Goal: Task Accomplishment & Management: Manage account settings

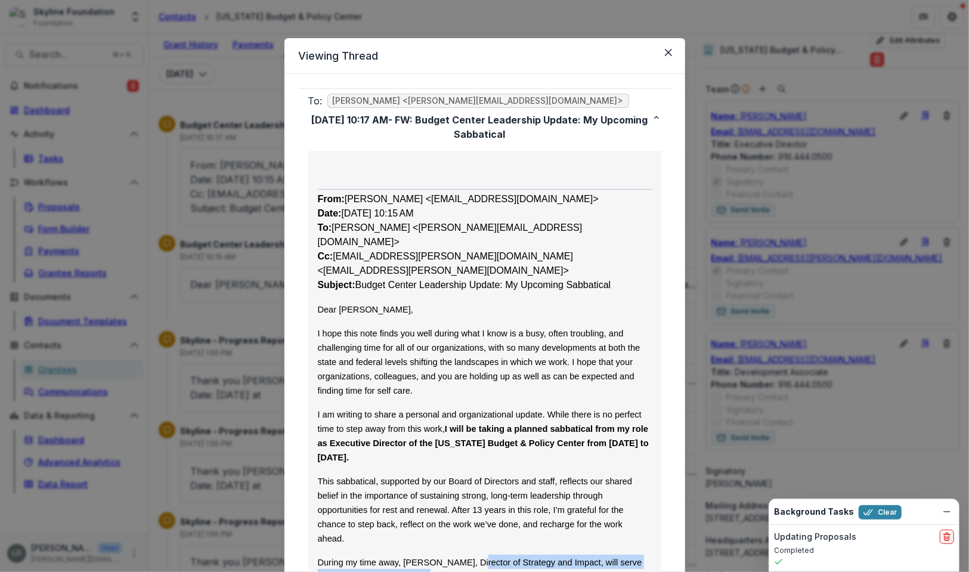
scroll to position [711, 0]
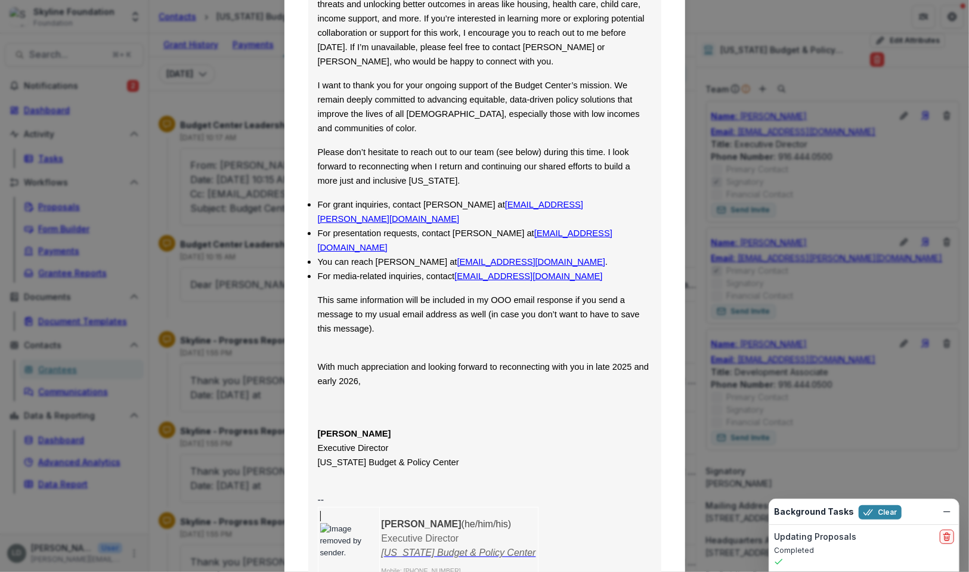
click at [223, 245] on div "Viewing Thread To: [PERSON_NAME] <[PERSON_NAME][EMAIL_ADDRESS][DOMAIN_NAME]> [D…" at bounding box center [484, 286] width 969 height 572
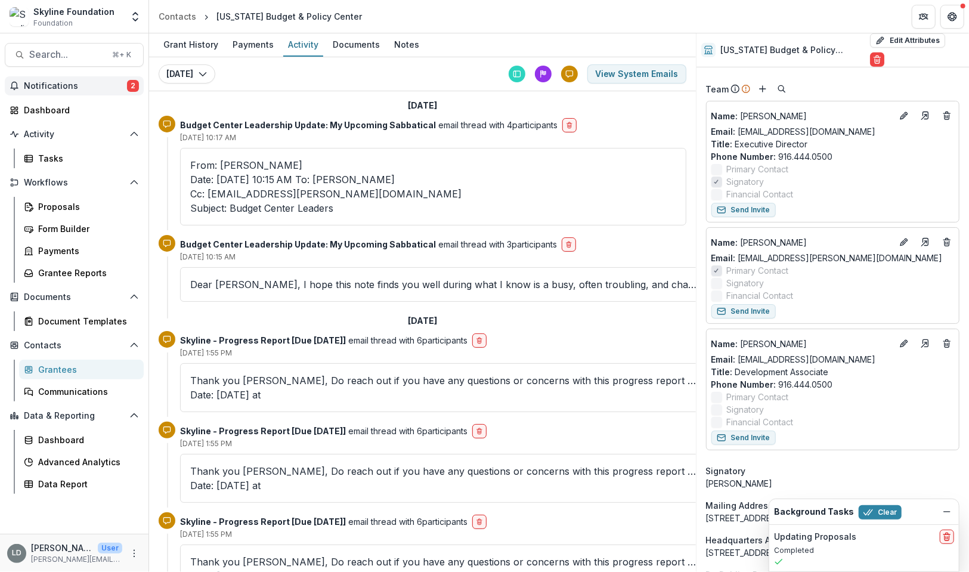
click at [79, 90] on span "Notifications" at bounding box center [75, 86] width 103 height 10
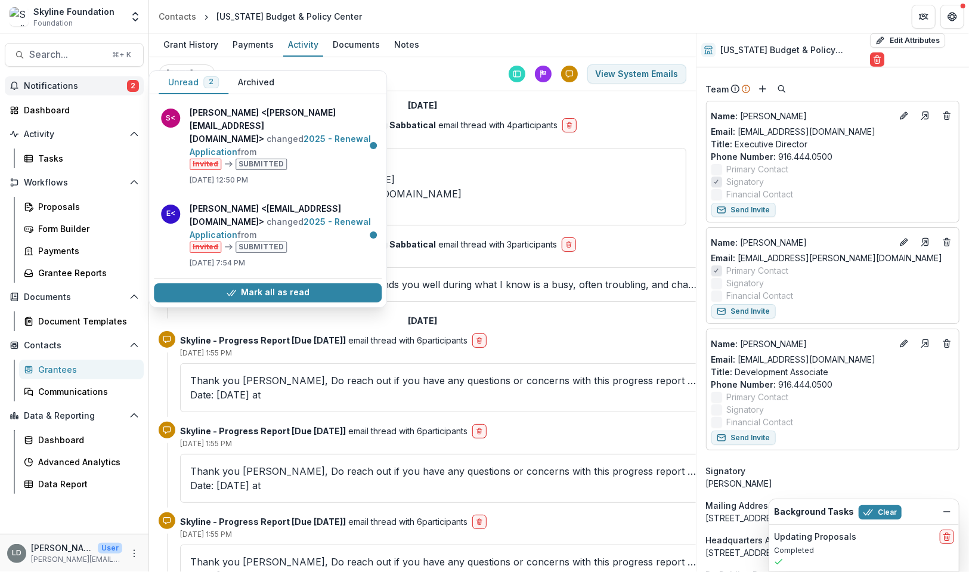
click at [79, 90] on span "Notifications" at bounding box center [75, 86] width 103 height 10
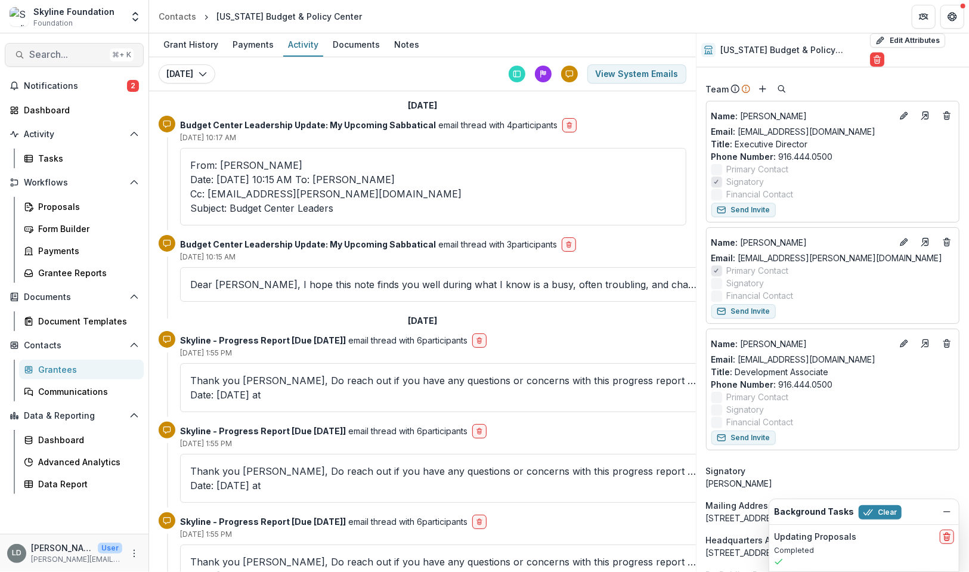
click at [75, 50] on span "Search..." at bounding box center [67, 54] width 76 height 11
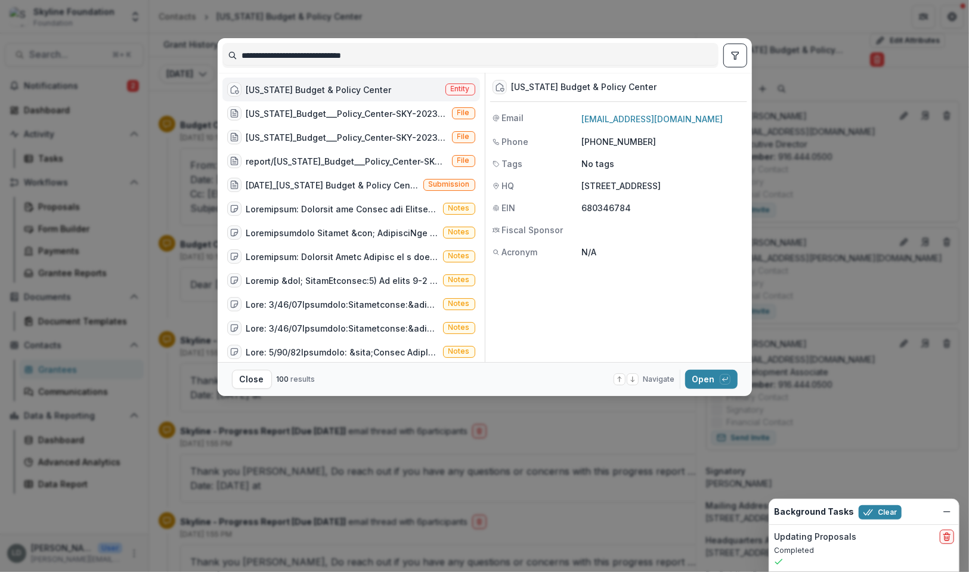
click at [277, 58] on input "**********" at bounding box center [470, 55] width 495 height 19
type input "**********"
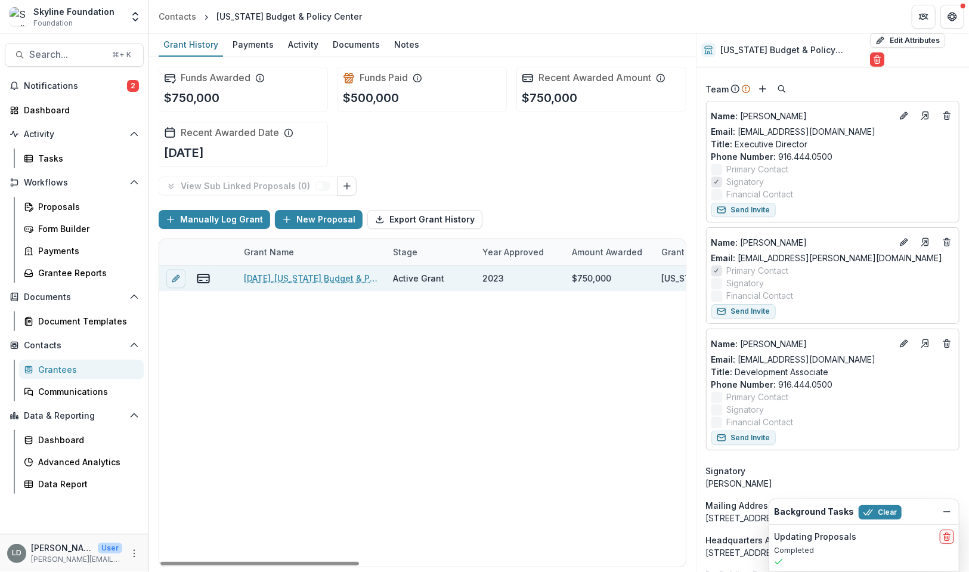
click at [283, 278] on link "[DATE]_[US_STATE] Budget & Policy Center_750000" at bounding box center [311, 278] width 135 height 13
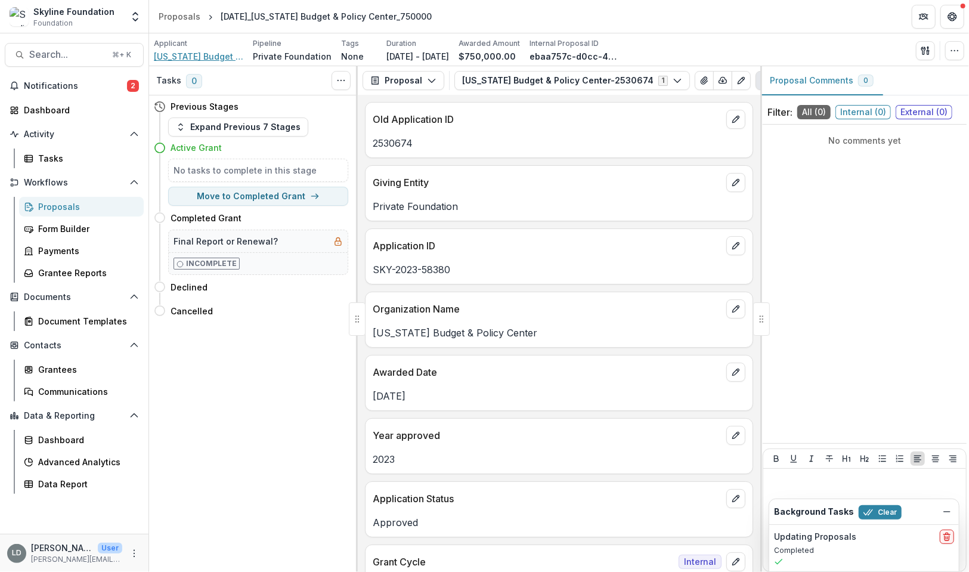
click at [202, 55] on span "[US_STATE] Budget & Policy Center" at bounding box center [198, 56] width 89 height 13
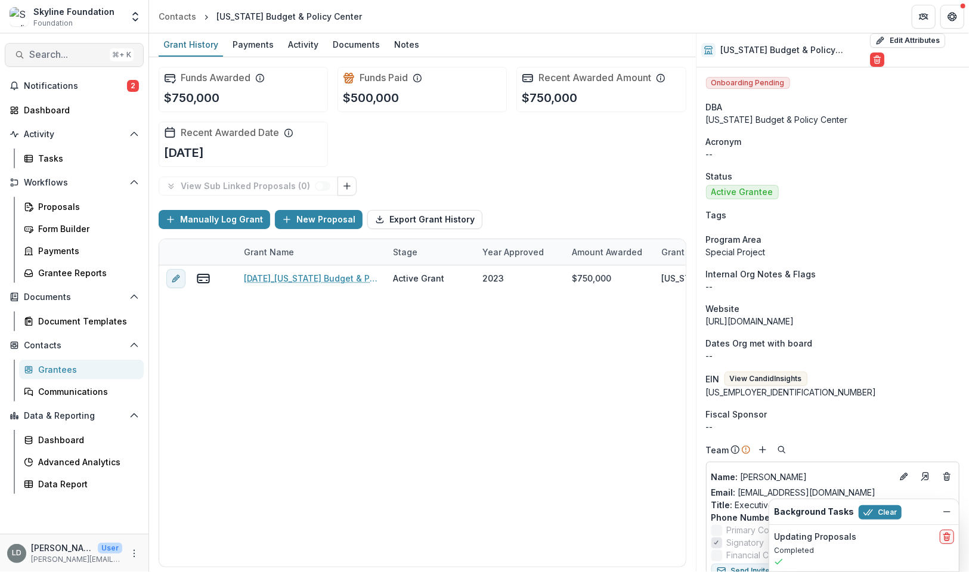
click at [66, 58] on span "Search..." at bounding box center [67, 54] width 76 height 11
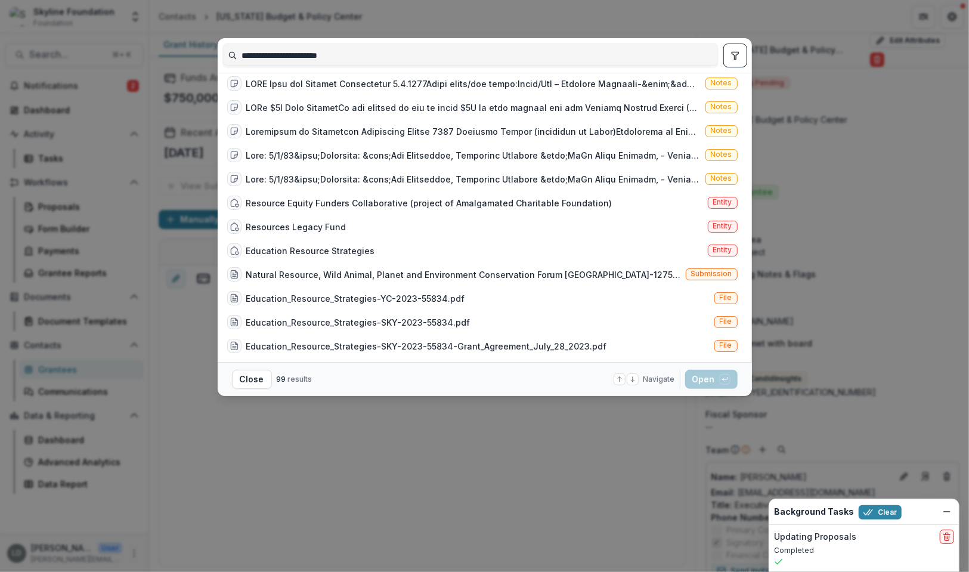
scroll to position [509, 0]
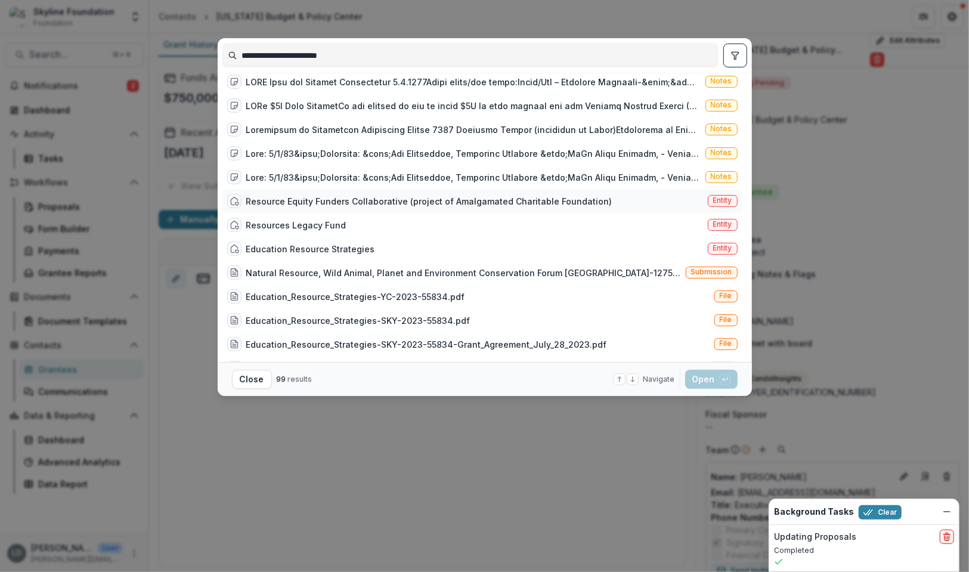
type input "**********"
click at [357, 206] on div "Resource Equity Funders Collaborative (project of Amalgamated Charitable Founda…" at bounding box center [429, 201] width 366 height 13
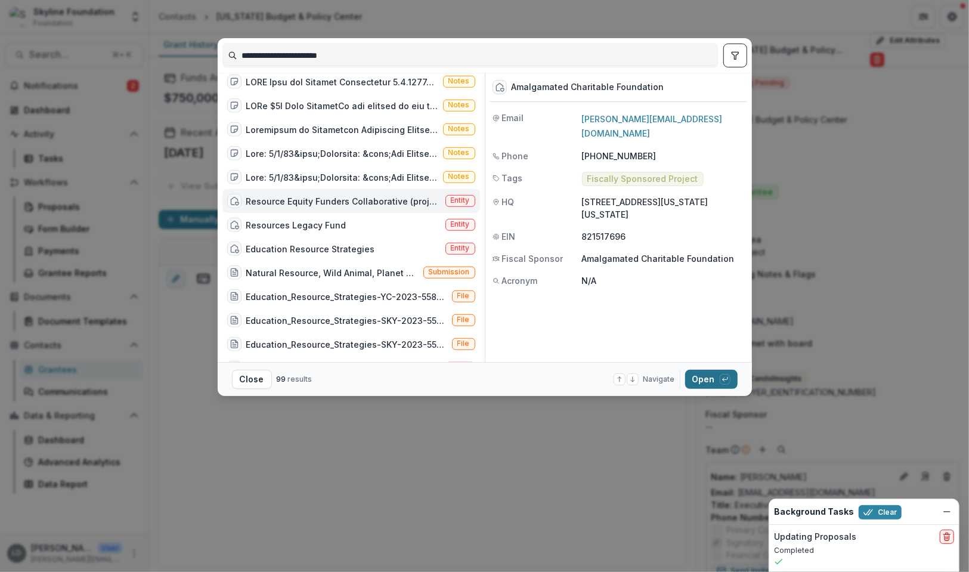
click at [714, 384] on button "Open with enter key" at bounding box center [711, 379] width 52 height 19
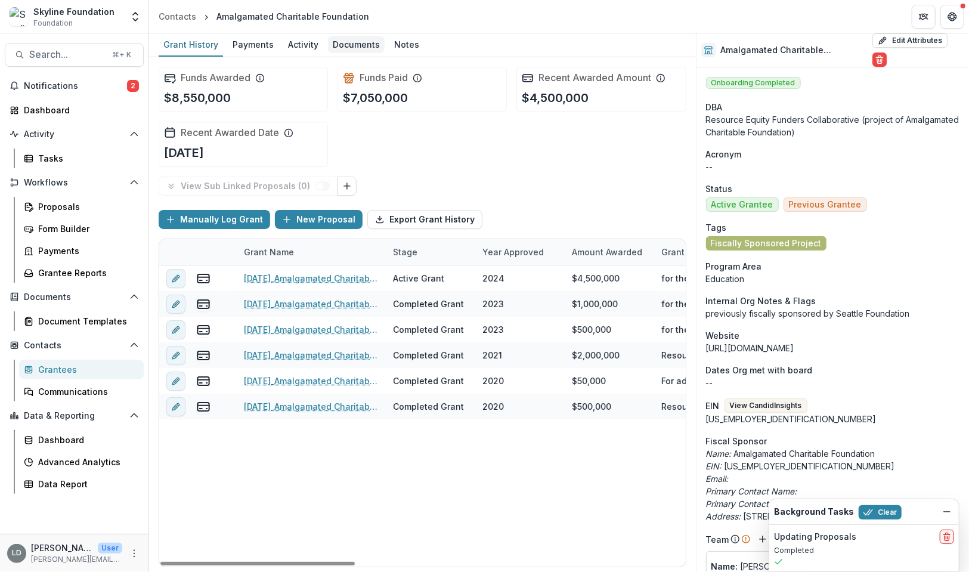
click at [339, 45] on div "Documents" at bounding box center [356, 44] width 57 height 17
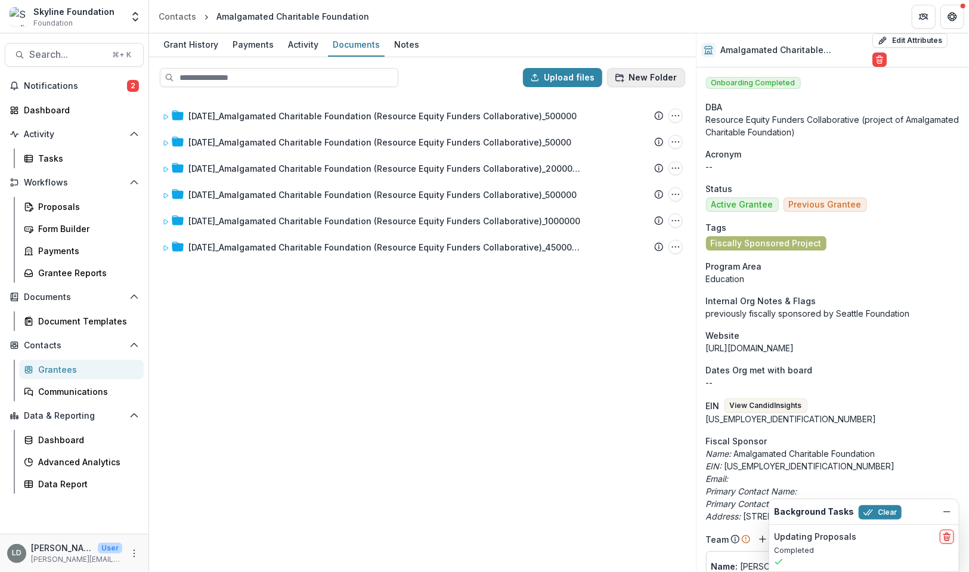
click at [645, 78] on button "New Folder" at bounding box center [646, 77] width 78 height 19
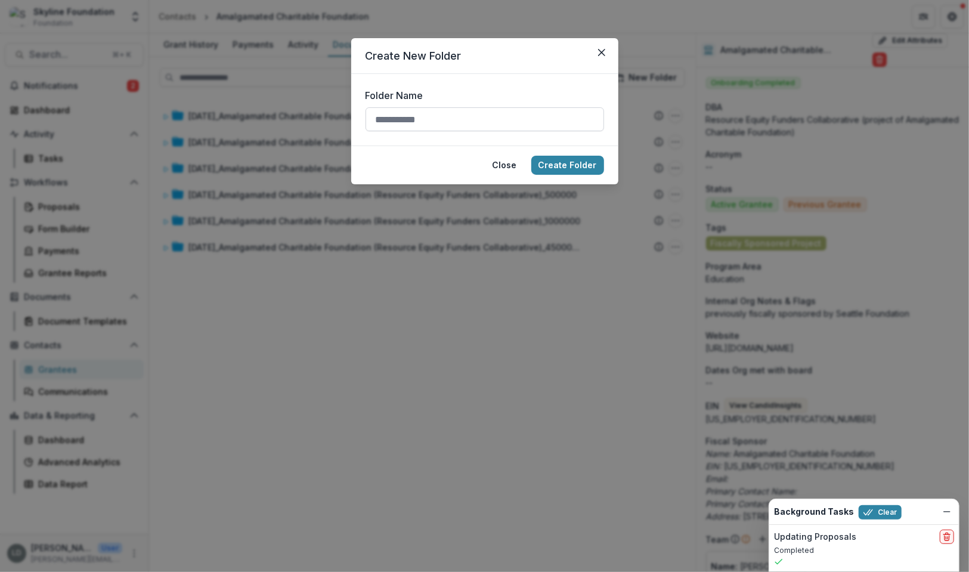
click at [444, 119] on input "Folder Name" at bounding box center [485, 119] width 239 height 24
type input "********"
click at [574, 166] on button "Create Folder" at bounding box center [568, 165] width 73 height 19
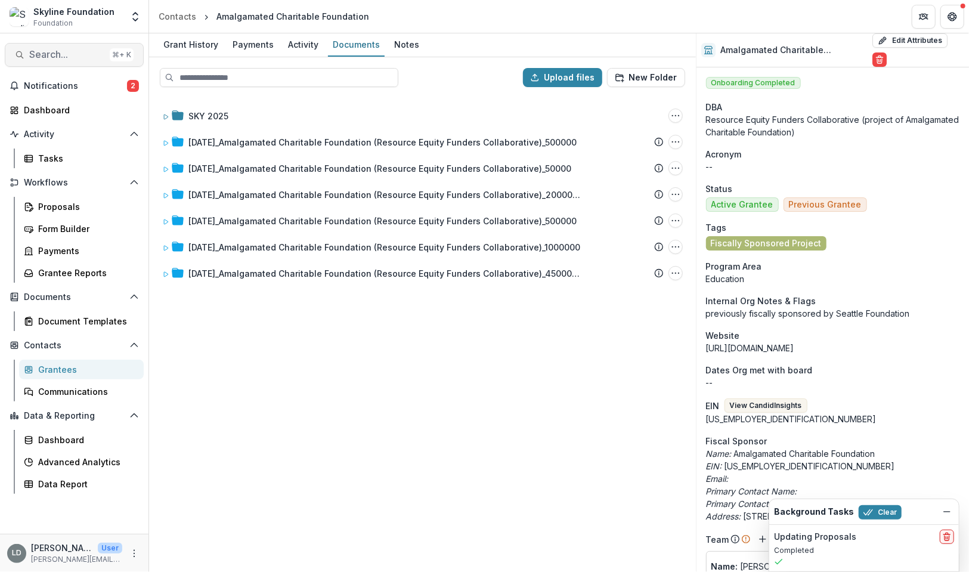
click at [75, 52] on span "Search..." at bounding box center [67, 54] width 76 height 11
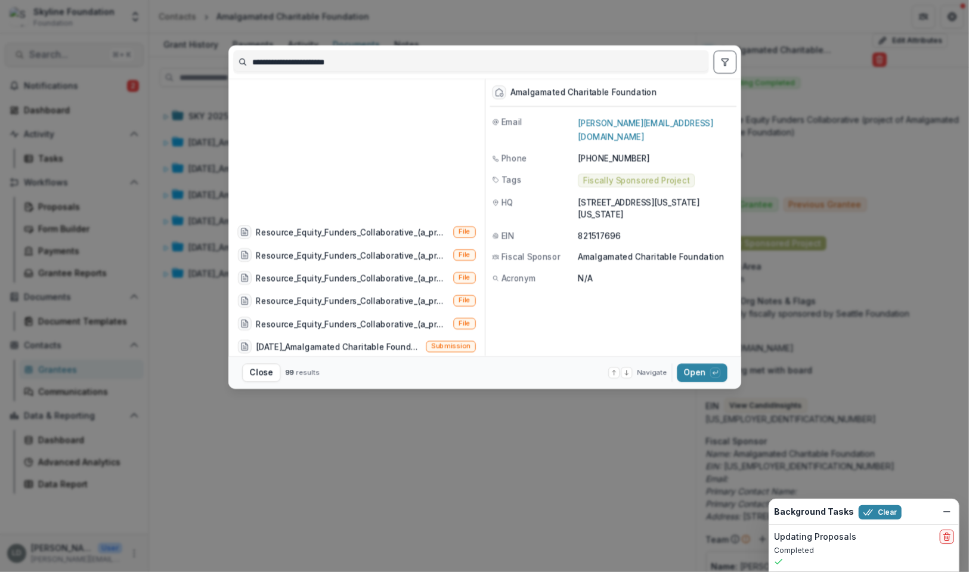
scroll to position [509, 0]
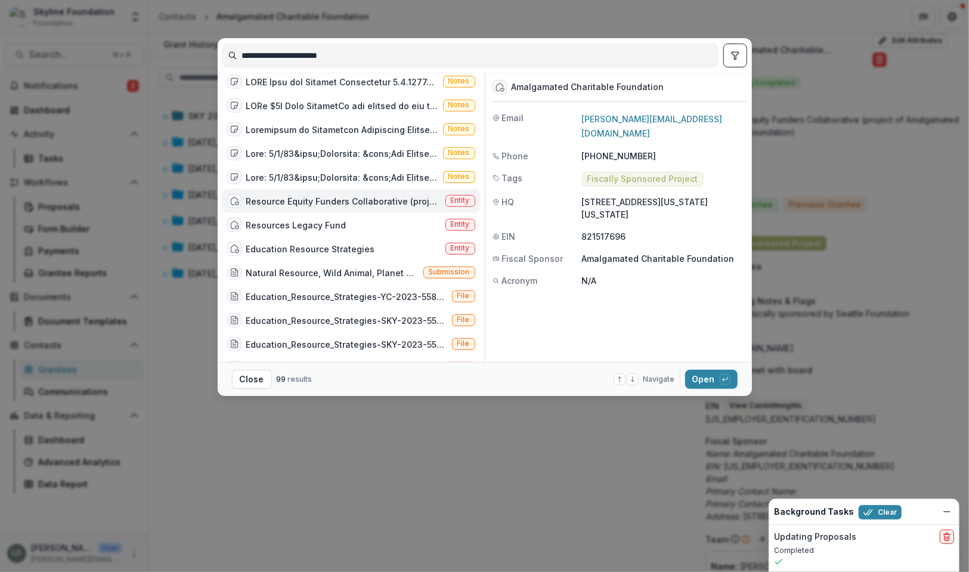
click at [304, 54] on input "**********" at bounding box center [470, 55] width 495 height 19
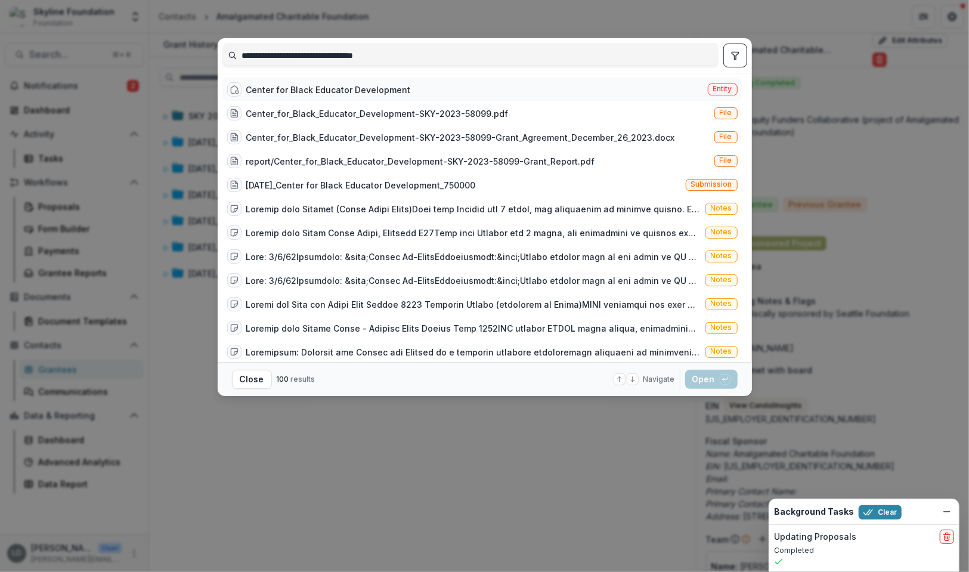
type input "**********"
click at [320, 86] on div "Center for Black Educator Development" at bounding box center [328, 90] width 165 height 13
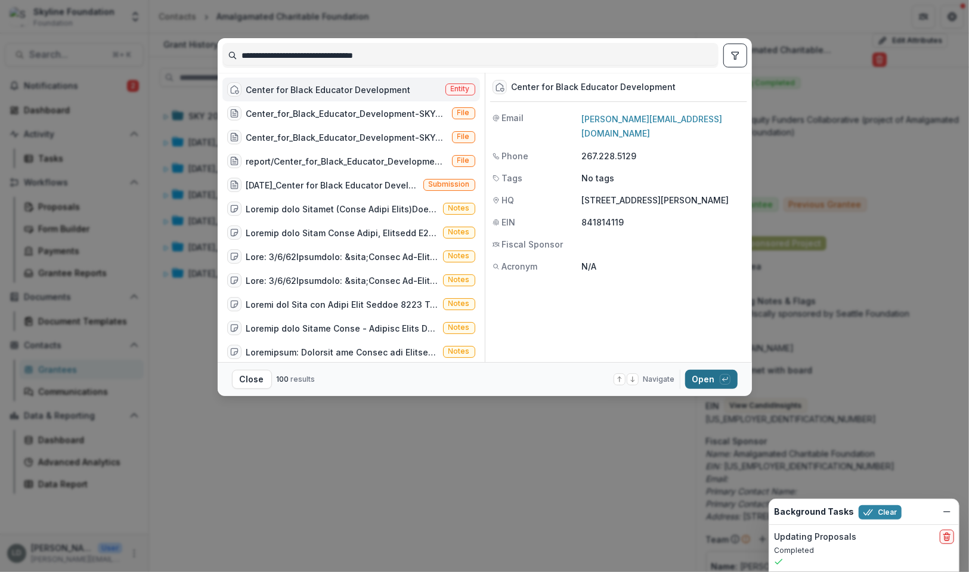
click at [711, 375] on button "Open with enter key" at bounding box center [711, 379] width 52 height 19
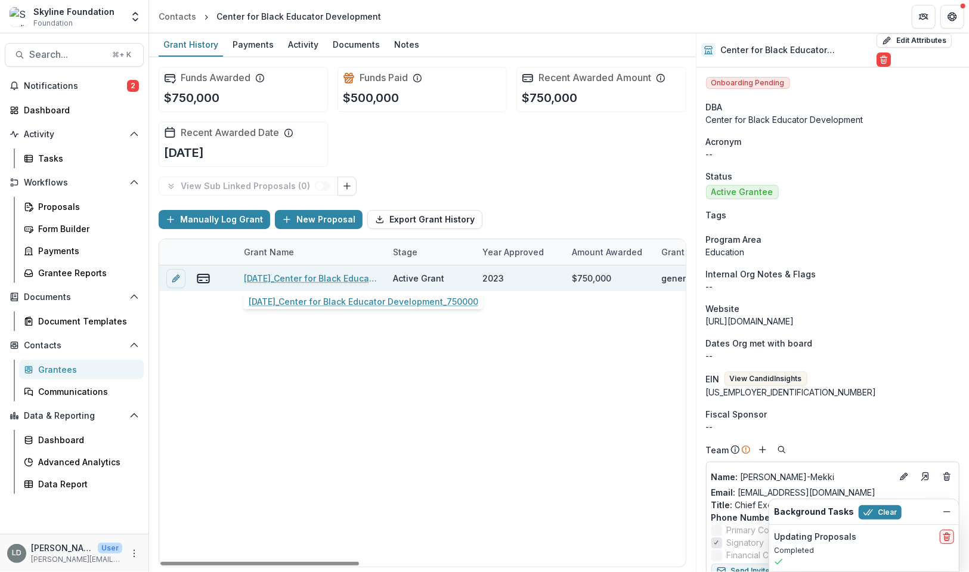
click at [340, 280] on link "[DATE]_Center for Black Educator Development_750000" at bounding box center [311, 278] width 135 height 13
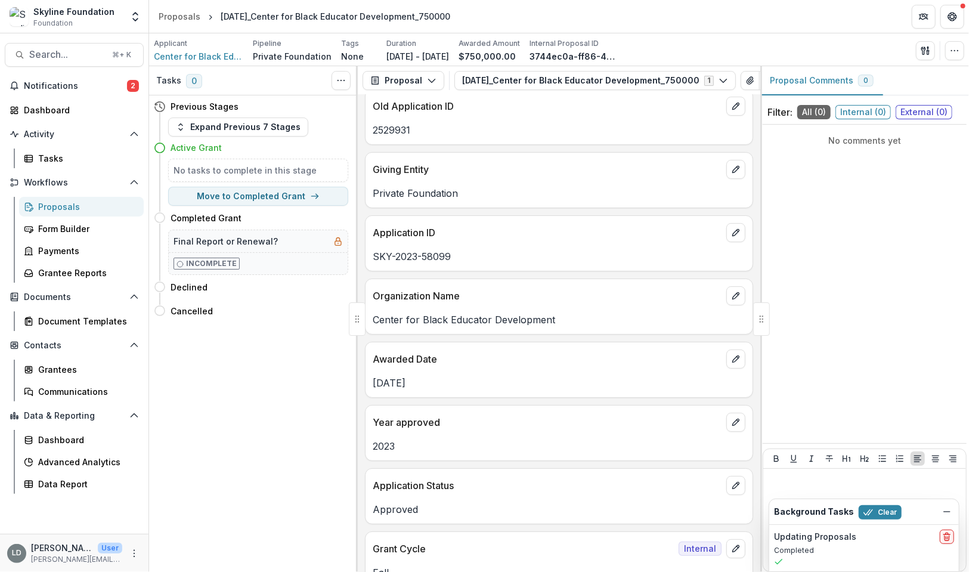
scroll to position [7, 0]
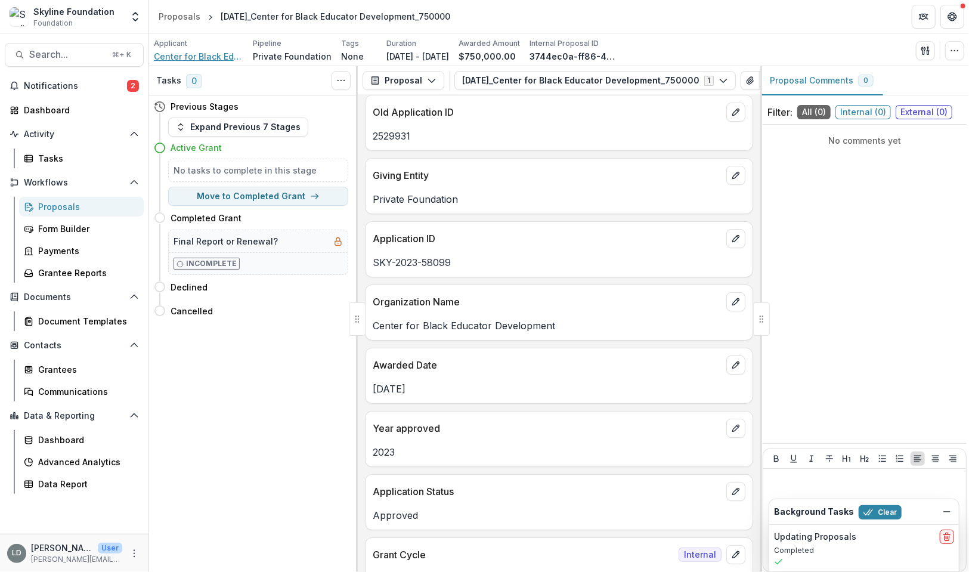
click at [221, 57] on span "Center for Black Educator Development" at bounding box center [198, 56] width 89 height 13
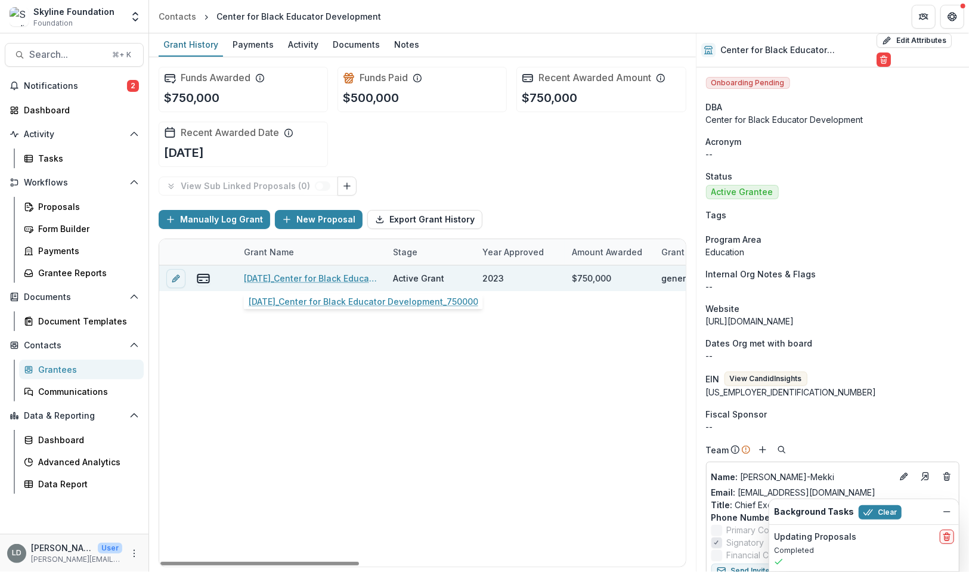
click at [316, 275] on link "[DATE]_Center for Black Educator Development_750000" at bounding box center [311, 278] width 135 height 13
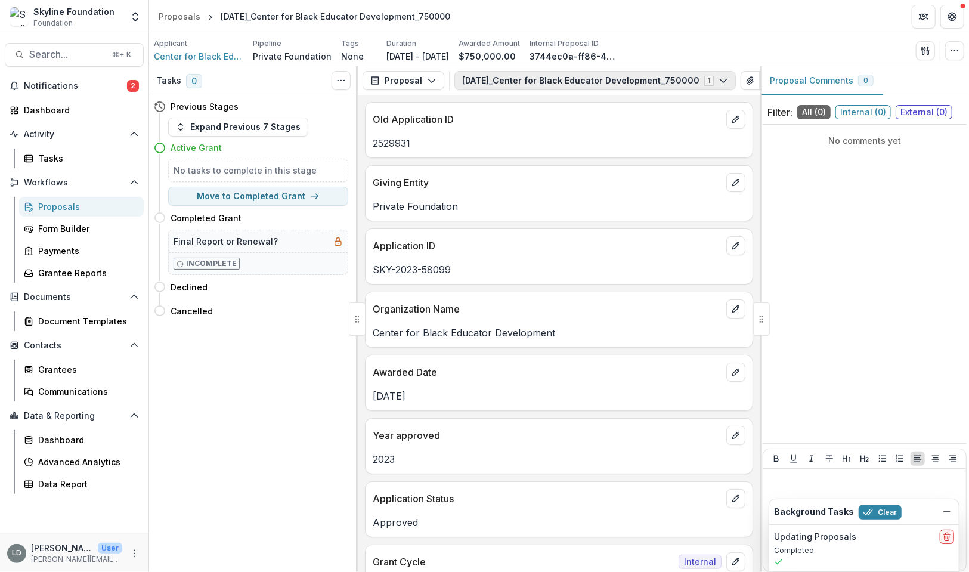
click at [671, 73] on button "[DATE]_Center for Black Educator Development_750000 1" at bounding box center [596, 80] width 282 height 19
click at [411, 73] on button "Proposal" at bounding box center [404, 80] width 82 height 19
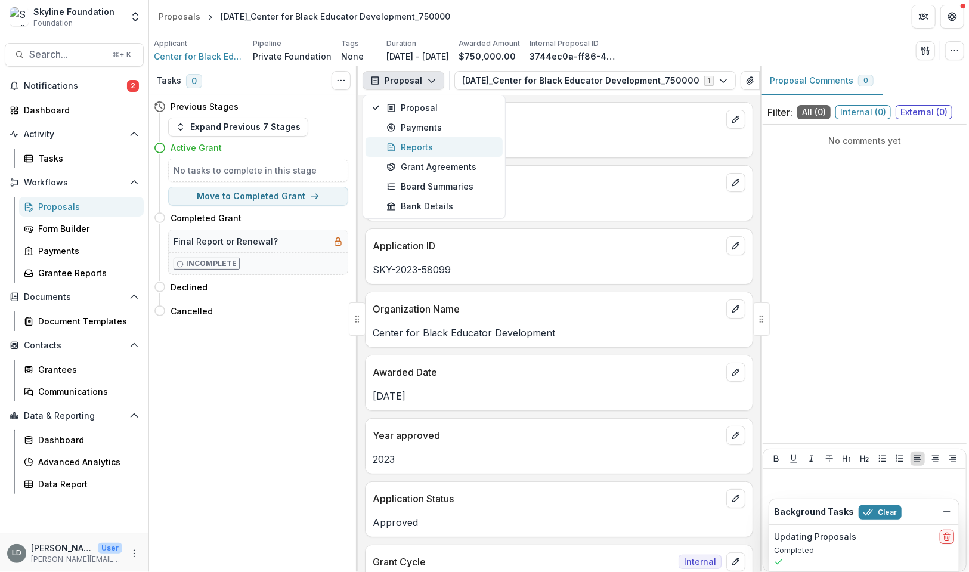
click at [419, 145] on div "Reports" at bounding box center [441, 147] width 109 height 13
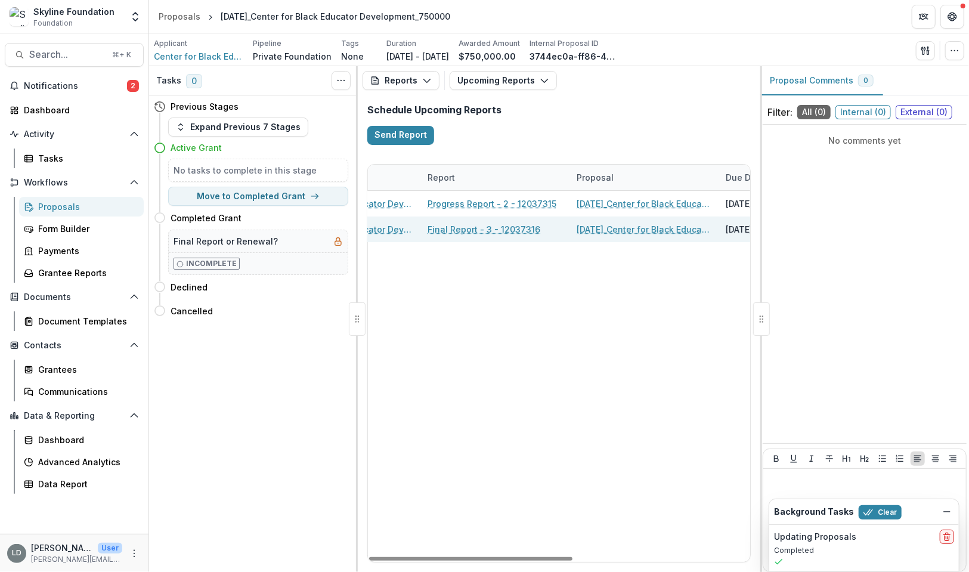
scroll to position [0, 5]
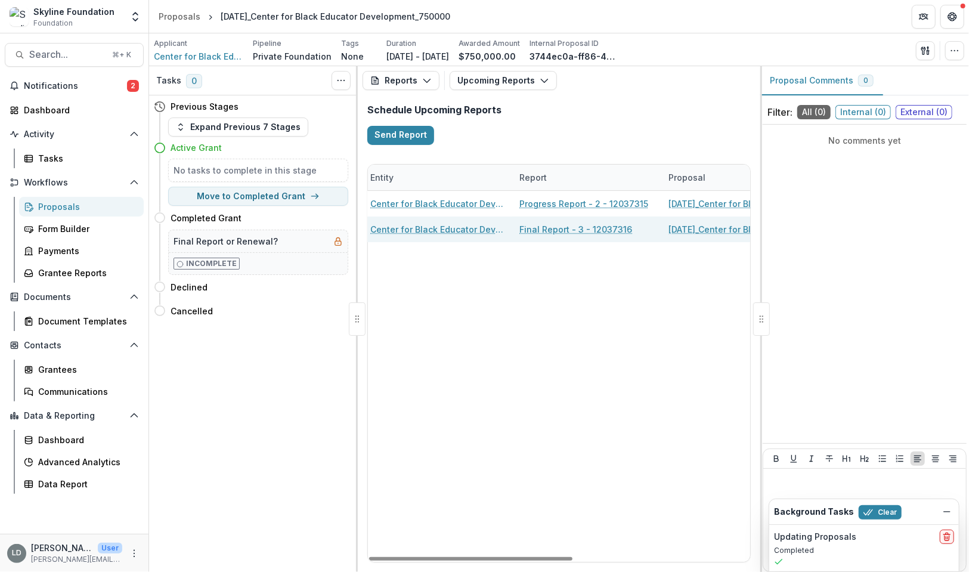
click at [576, 226] on link "Final Report - 3 - 12037316" at bounding box center [576, 229] width 113 height 13
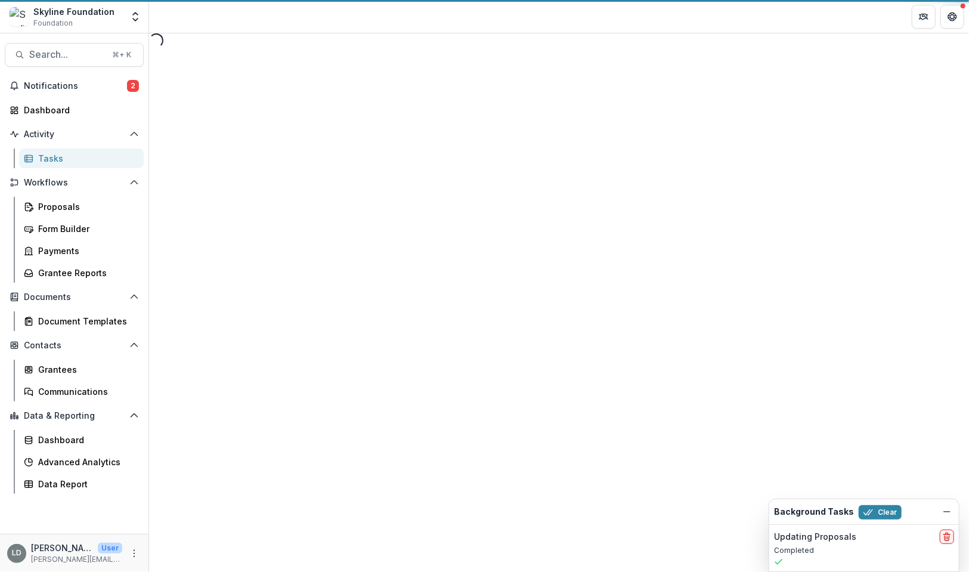
select select "********"
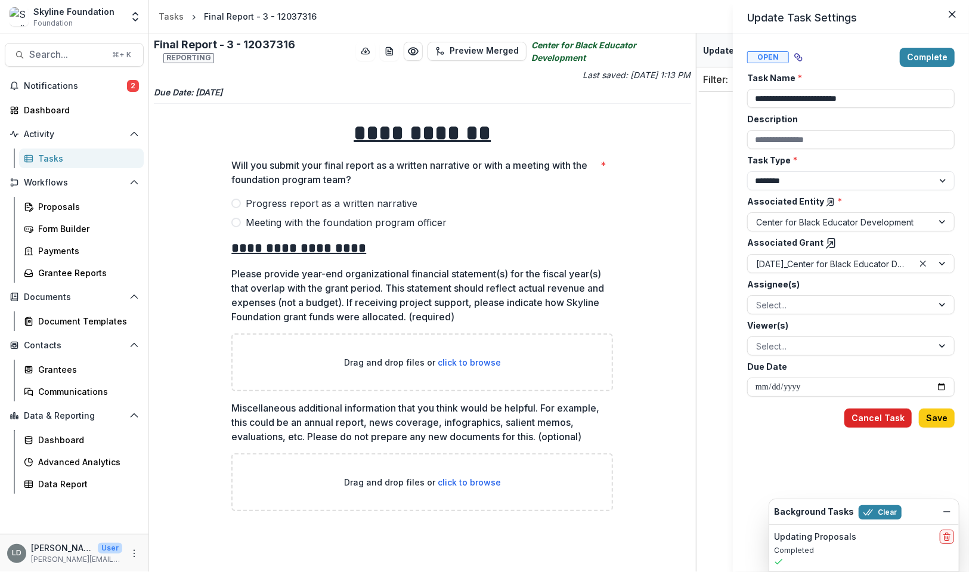
click at [885, 418] on button "Cancel Task" at bounding box center [878, 418] width 67 height 19
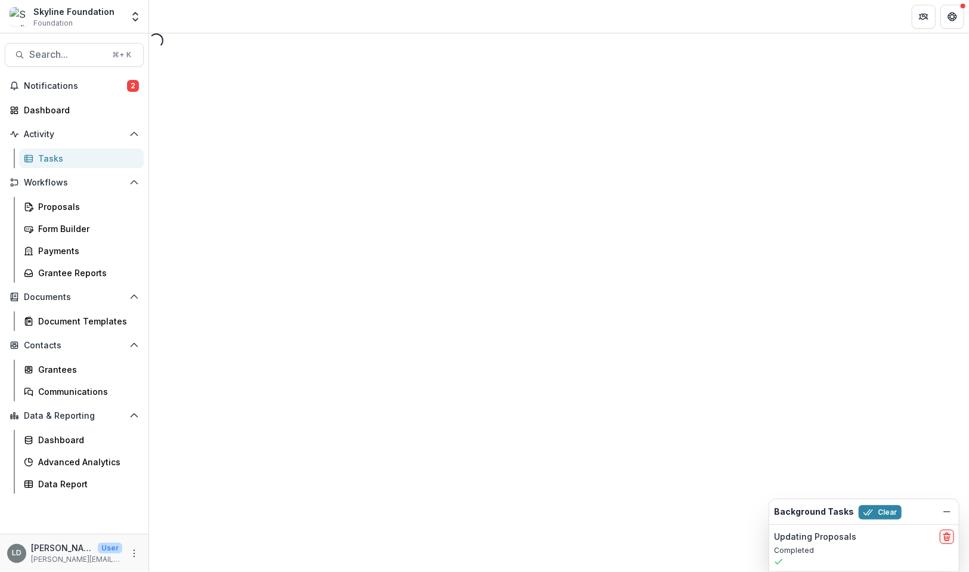
select select "********"
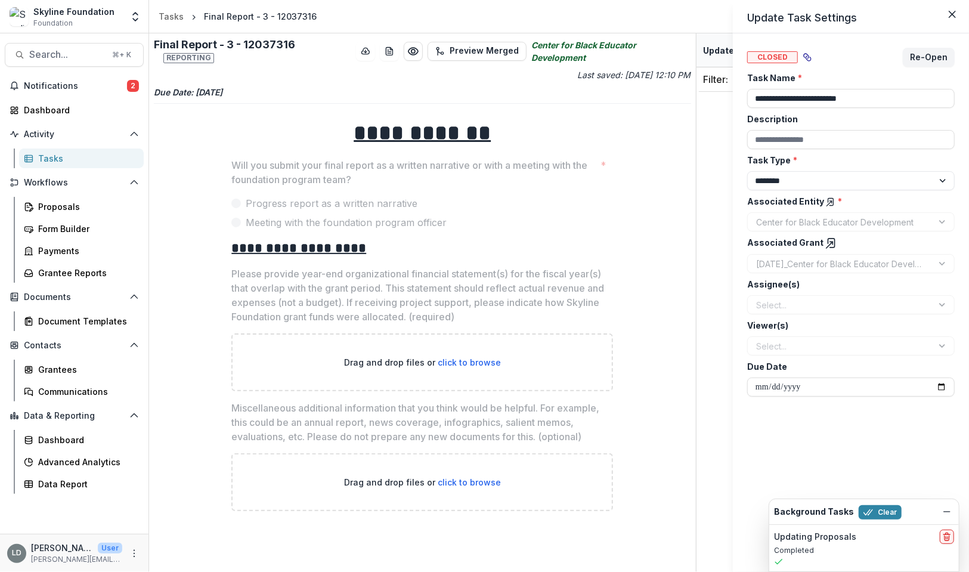
click at [66, 51] on div "**********" at bounding box center [484, 286] width 969 height 572
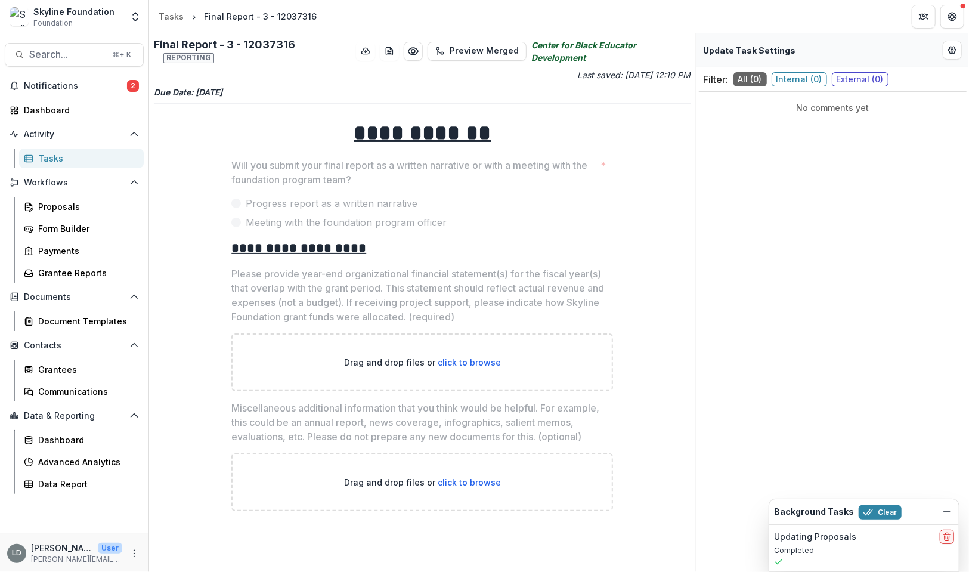
click at [66, 51] on span "Search..." at bounding box center [67, 54] width 76 height 11
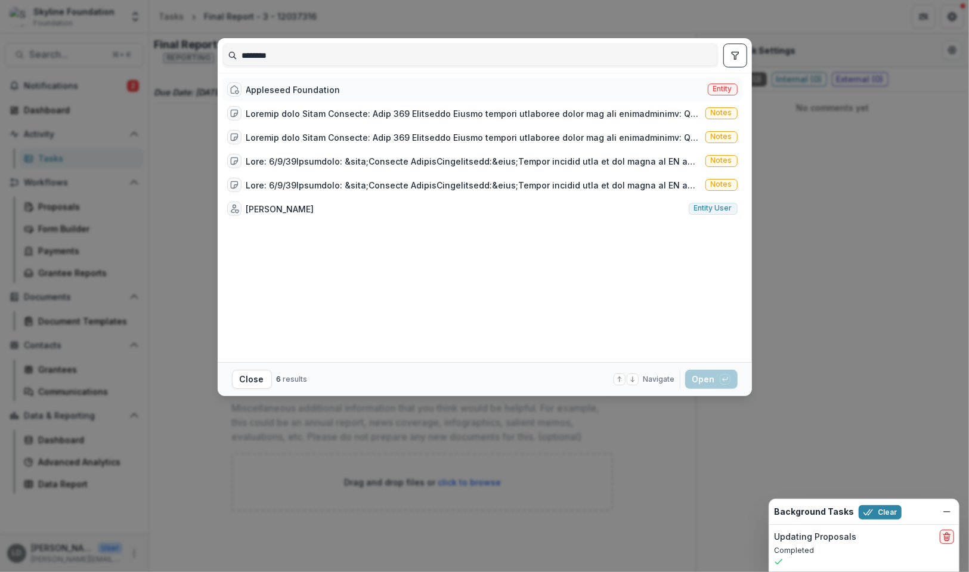
type input "********"
click at [308, 89] on div "Appleseed Foundation" at bounding box center [293, 90] width 94 height 13
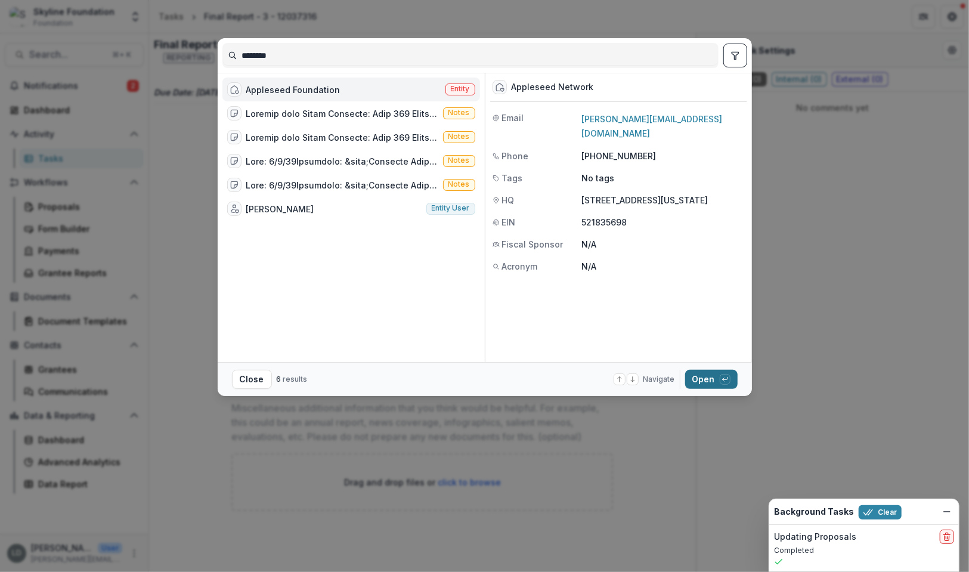
click at [702, 379] on button "Open with enter key" at bounding box center [711, 379] width 52 height 19
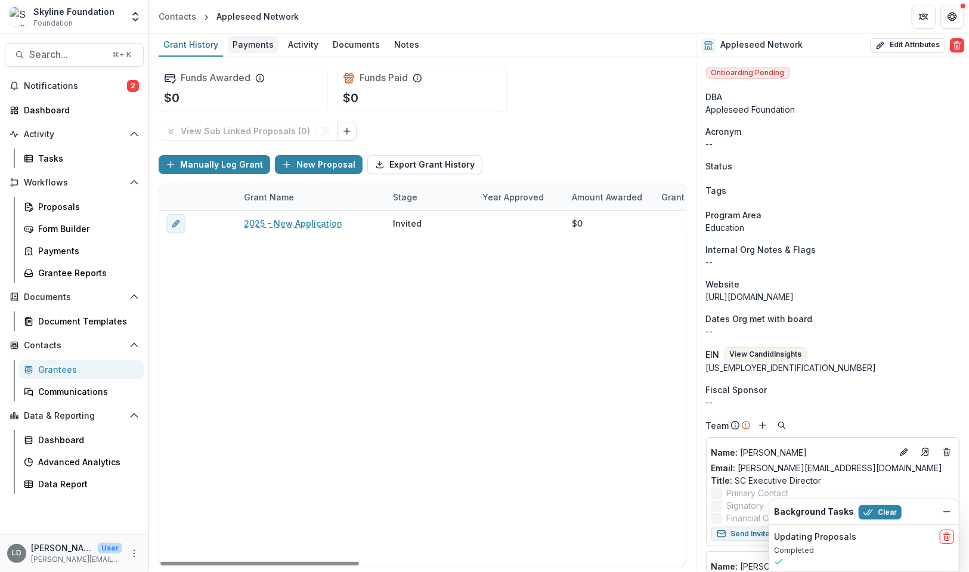
click at [252, 42] on div "Payments" at bounding box center [253, 44] width 51 height 17
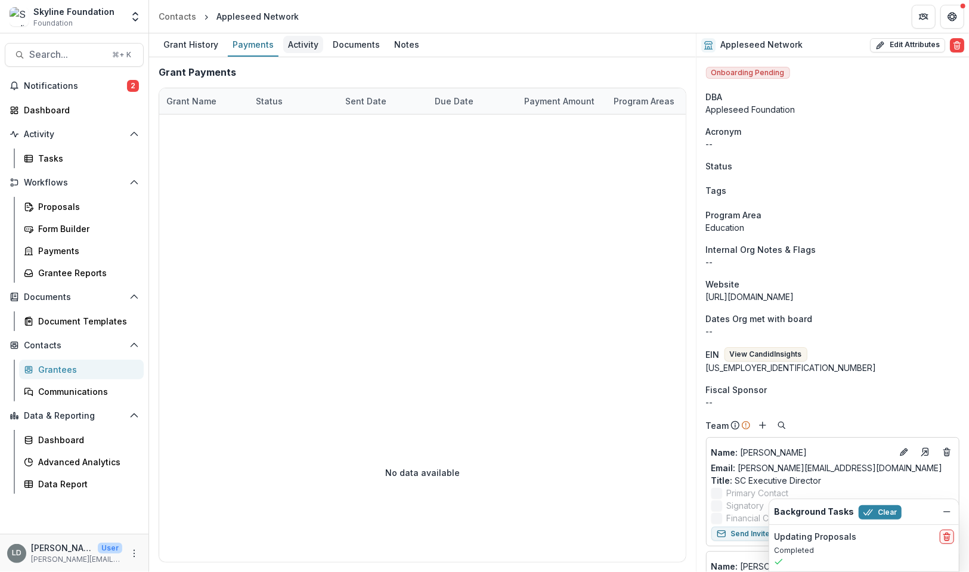
click at [286, 47] on div "Activity" at bounding box center [303, 44] width 40 height 17
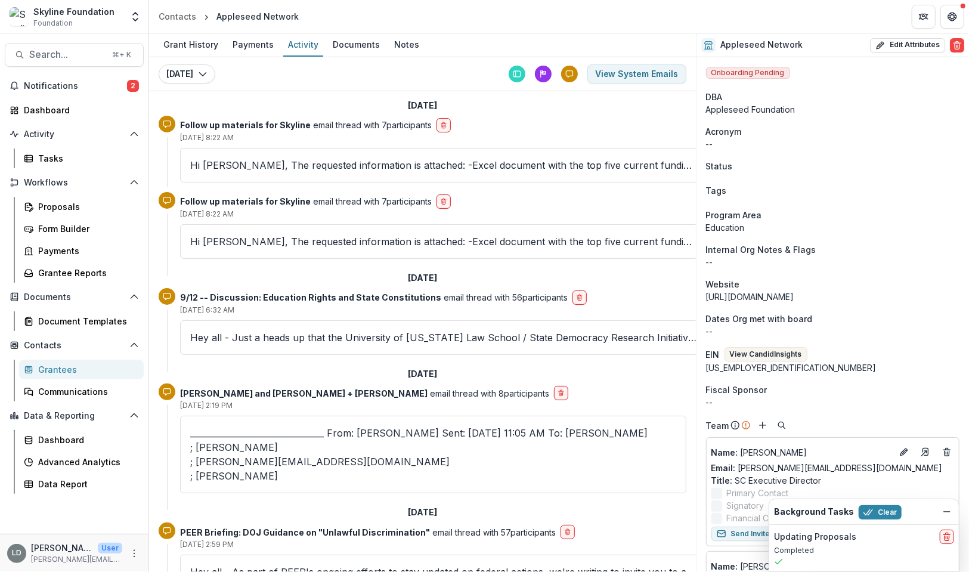
click at [352, 158] on p "Hi [PERSON_NAME], The requested information is attached: -Excel document with t…" at bounding box center [444, 165] width 508 height 14
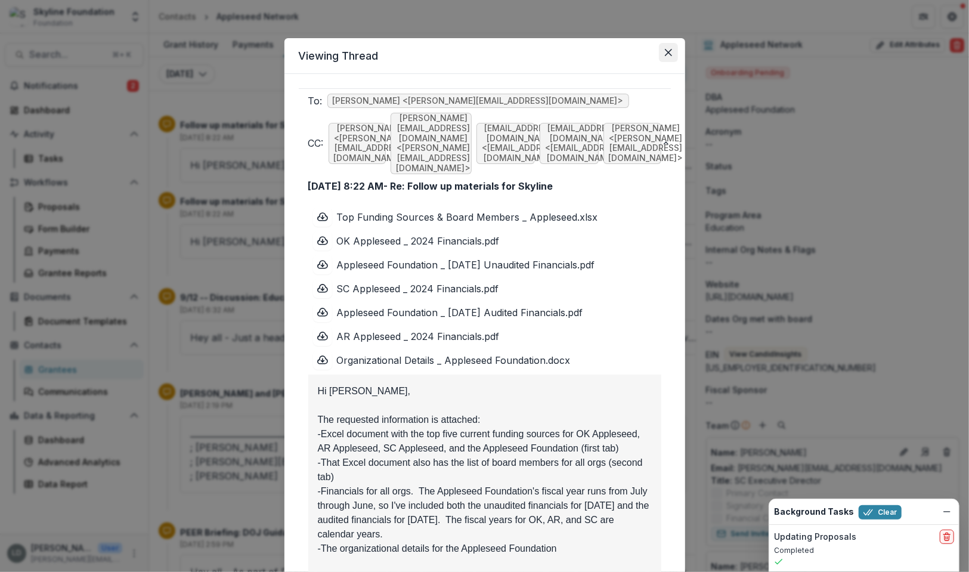
click at [668, 49] on icon "Close" at bounding box center [668, 52] width 7 height 7
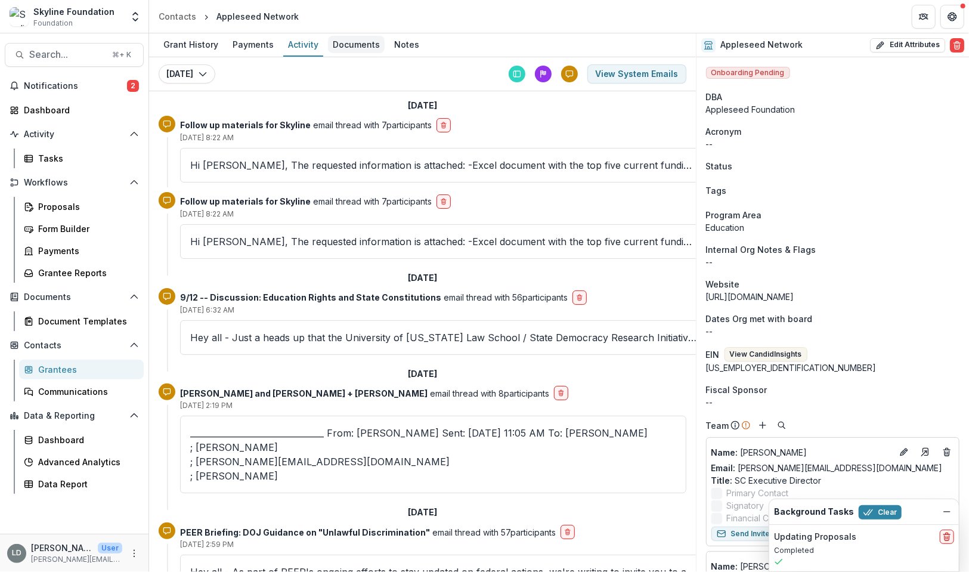
click at [370, 45] on div "Documents" at bounding box center [356, 44] width 57 height 17
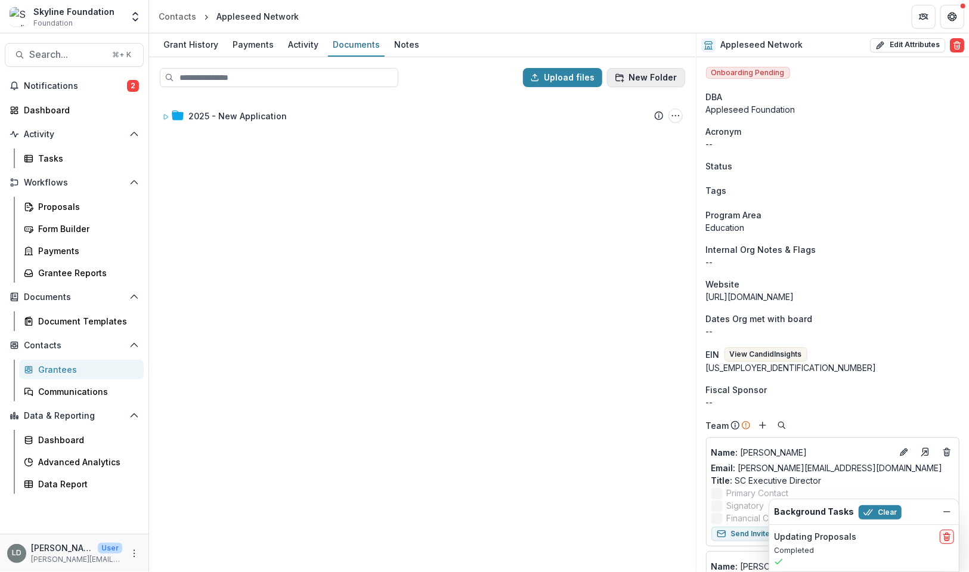
click at [658, 76] on button "New Folder" at bounding box center [646, 77] width 78 height 19
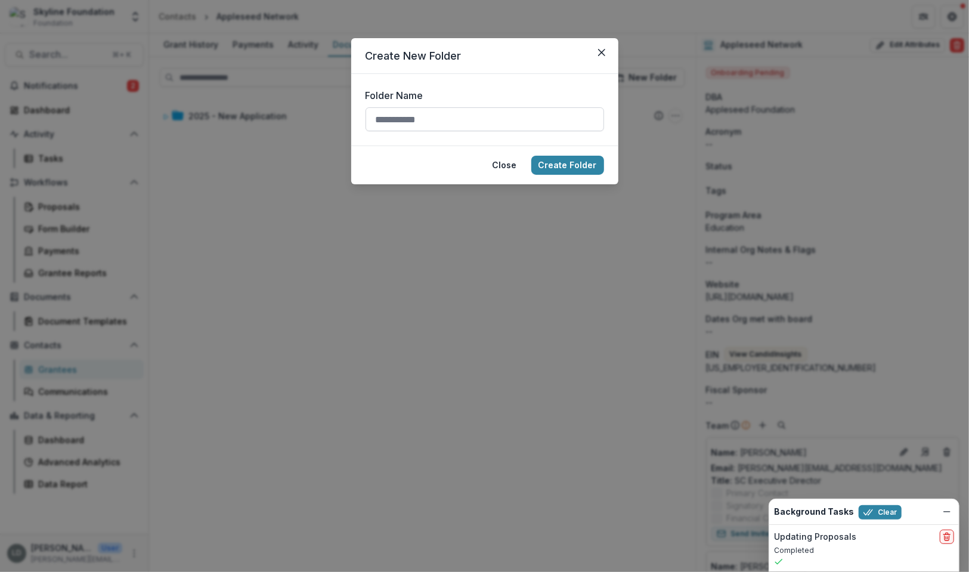
click at [474, 121] on input "Folder Name" at bounding box center [485, 119] width 239 height 24
type input "********"
click at [585, 168] on button "Create Folder" at bounding box center [568, 165] width 73 height 19
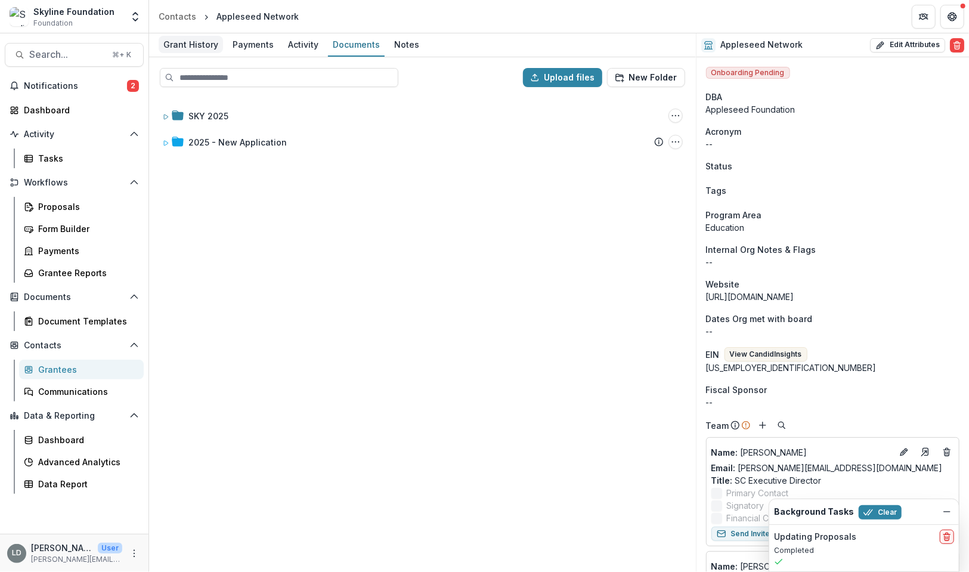
click at [191, 47] on div "Grant History" at bounding box center [191, 44] width 64 height 17
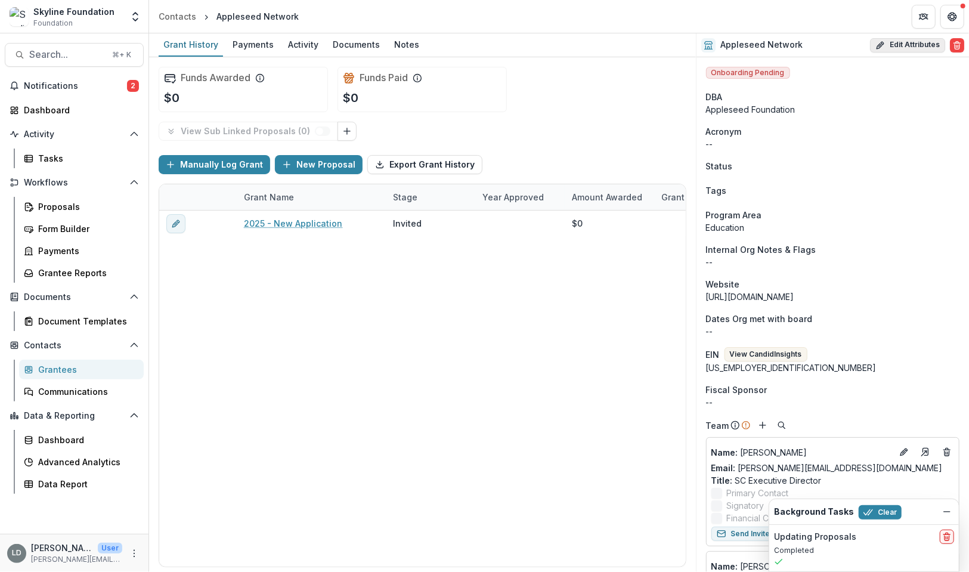
click at [894, 45] on button "Edit Attributes" at bounding box center [907, 45] width 75 height 14
select select
select select "**********"
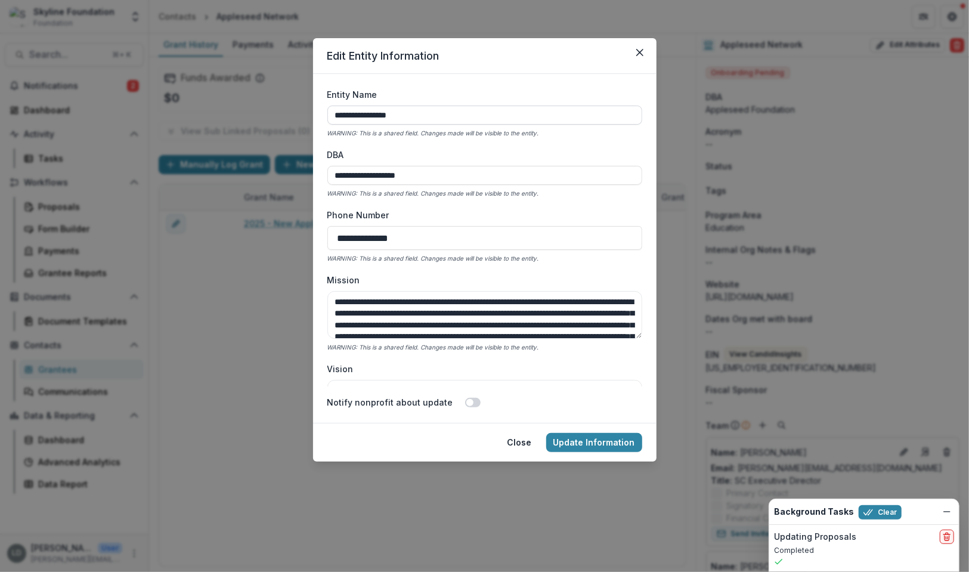
click at [468, 118] on input "**********" at bounding box center [484, 115] width 315 height 19
paste input "********"
type input "**********"
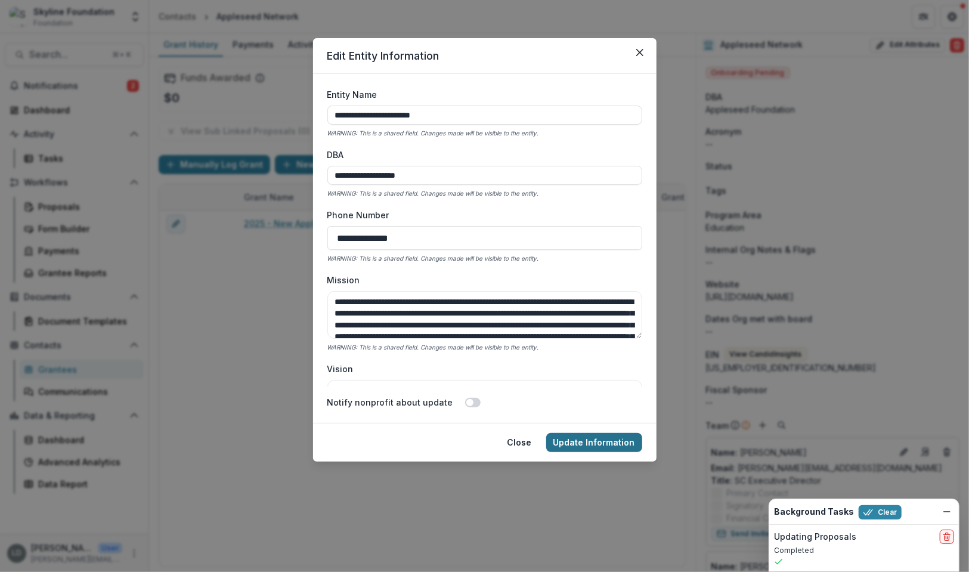
click at [582, 439] on button "Update Information" at bounding box center [594, 442] width 96 height 19
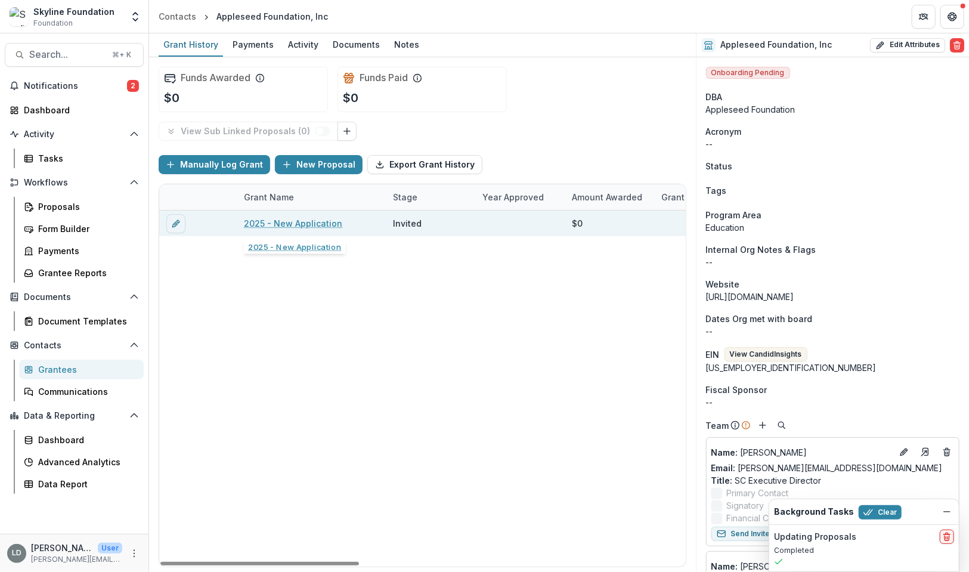
click at [291, 224] on link "2025 - New Application" at bounding box center [293, 223] width 98 height 13
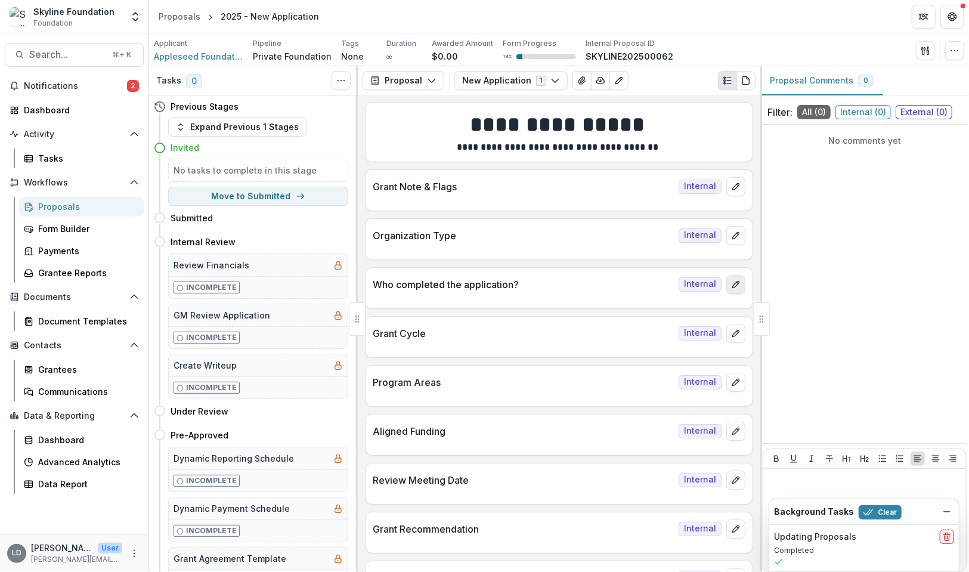
click at [731, 283] on icon "edit" at bounding box center [736, 285] width 10 height 10
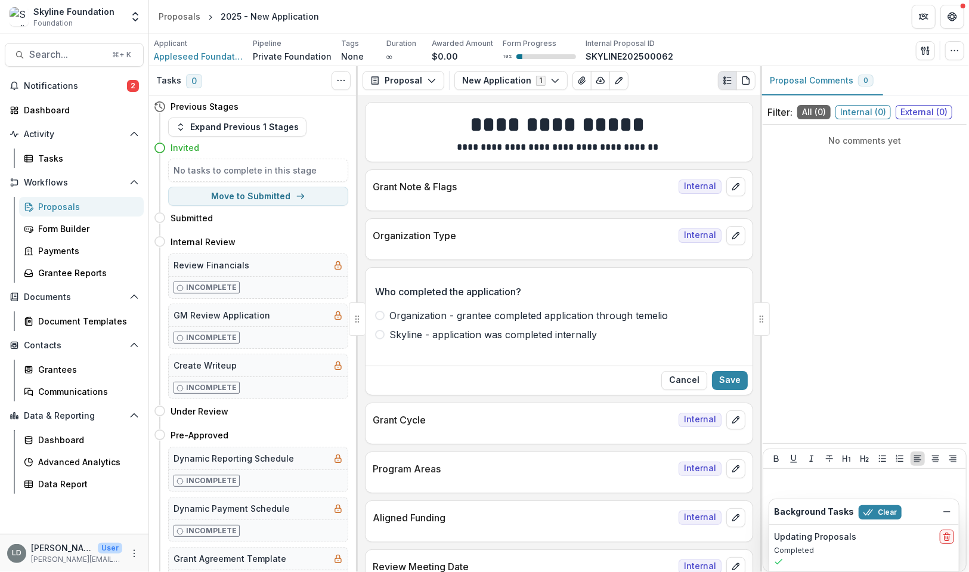
click at [539, 330] on span "Skyline - application was completed internally" at bounding box center [494, 334] width 208 height 14
click at [728, 373] on button "Save" at bounding box center [730, 380] width 36 height 19
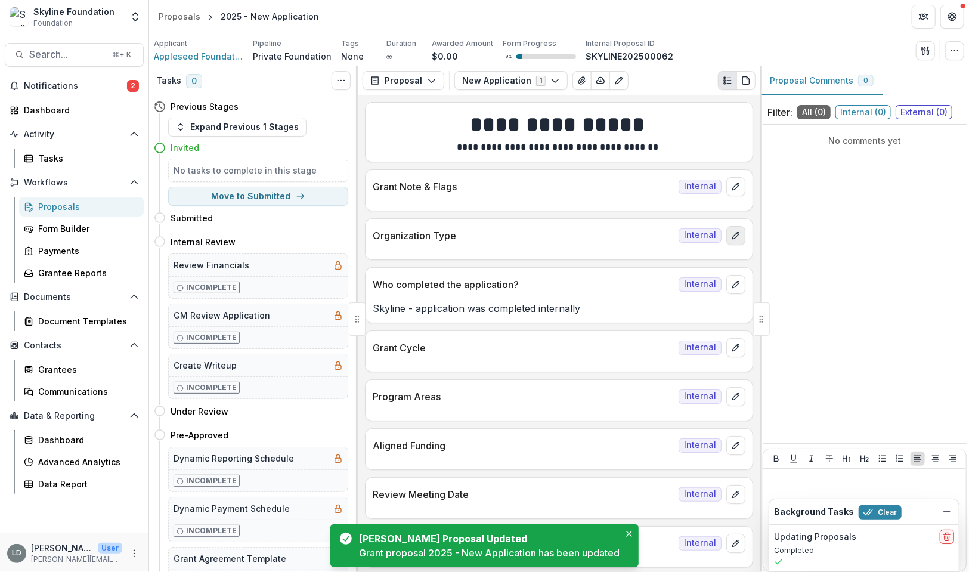
click at [737, 231] on icon "edit" at bounding box center [736, 236] width 10 height 10
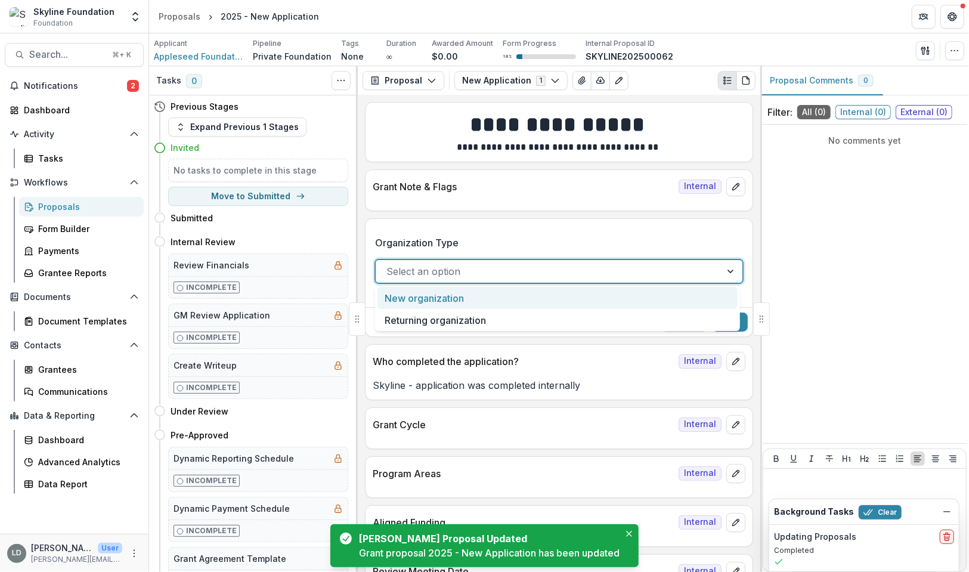
click at [549, 270] on div at bounding box center [549, 271] width 324 height 17
click at [533, 304] on div "New organization" at bounding box center [558, 298] width 360 height 22
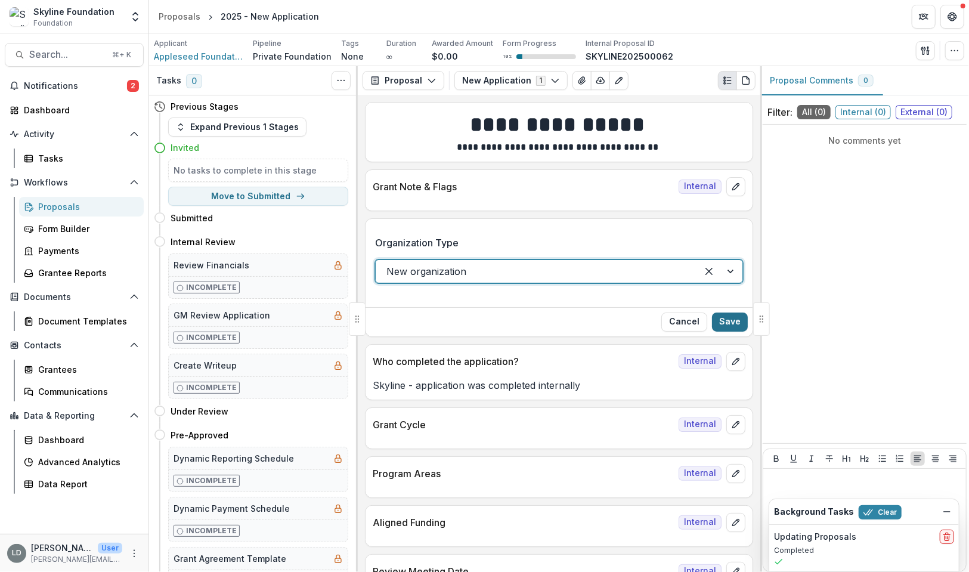
click at [730, 320] on button "Save" at bounding box center [730, 322] width 36 height 19
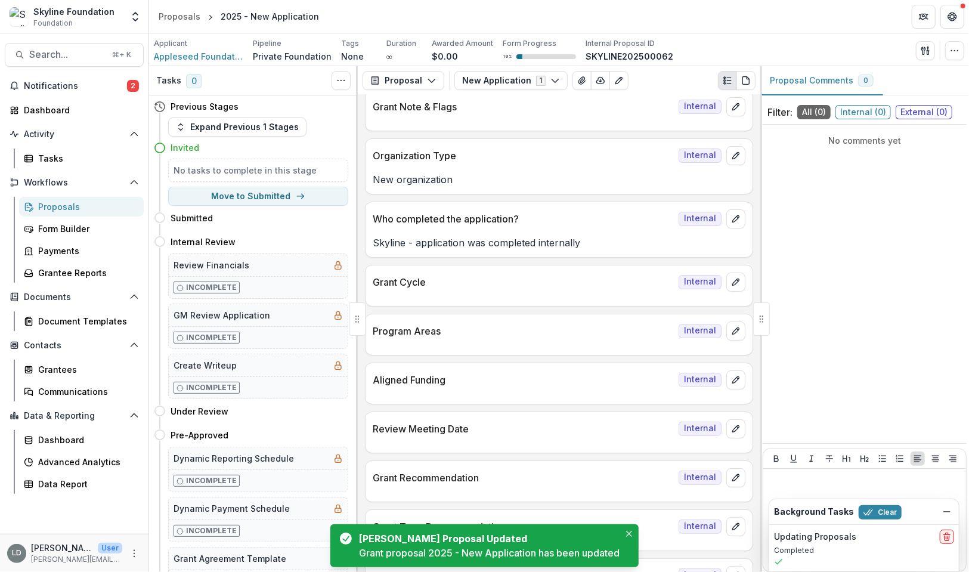
scroll to position [94, 0]
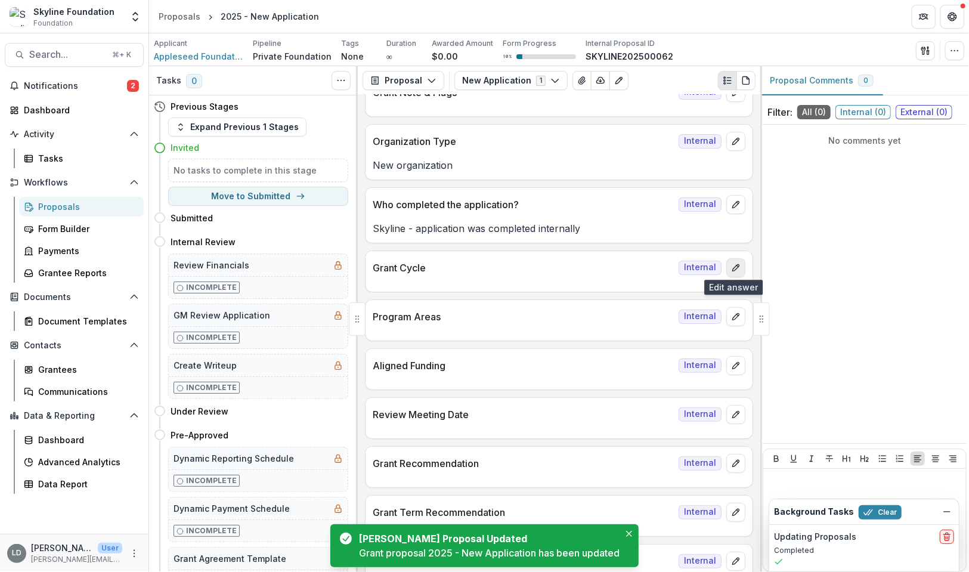
click at [734, 264] on icon "edit" at bounding box center [736, 267] width 7 height 7
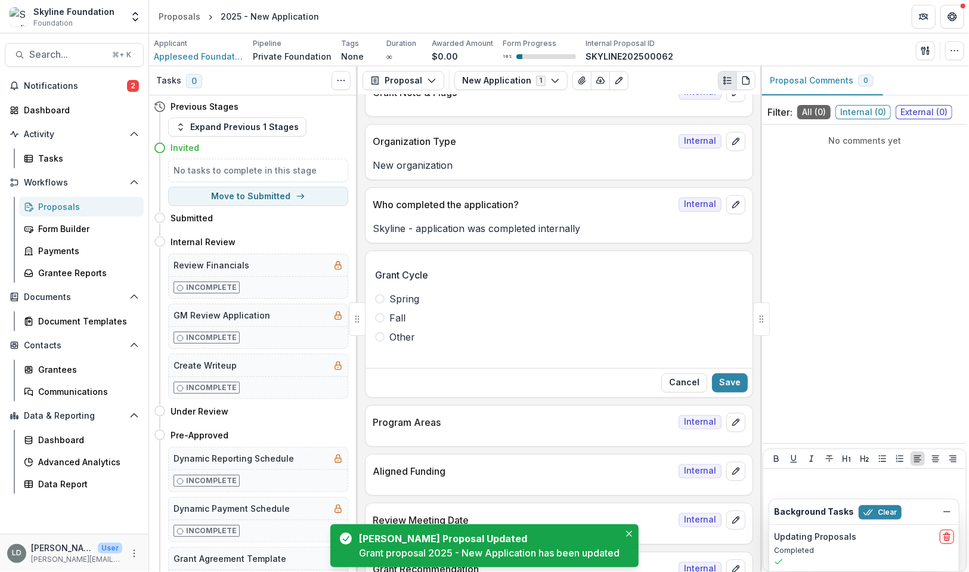
click at [387, 315] on label "Fall" at bounding box center [559, 318] width 368 height 14
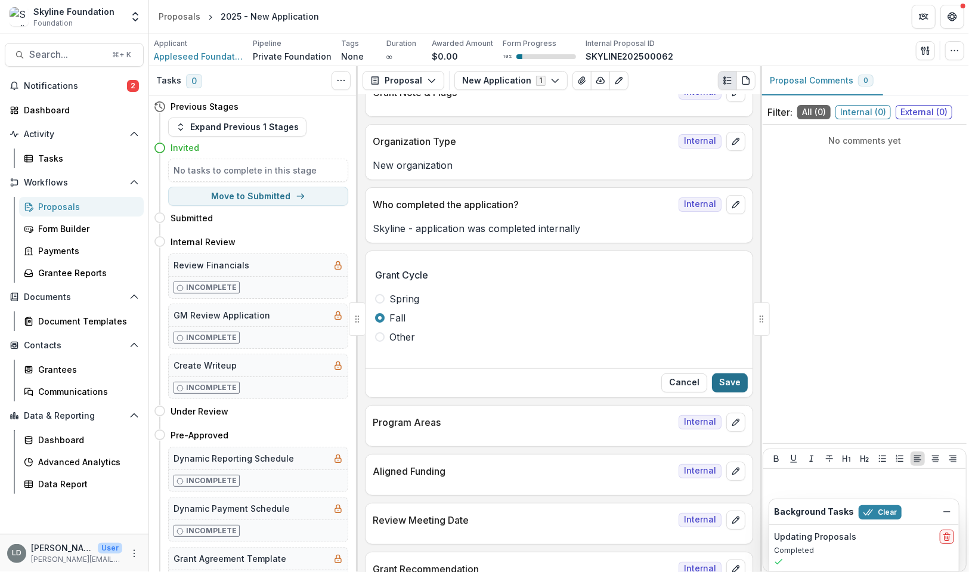
click at [725, 375] on button "Save" at bounding box center [730, 382] width 36 height 19
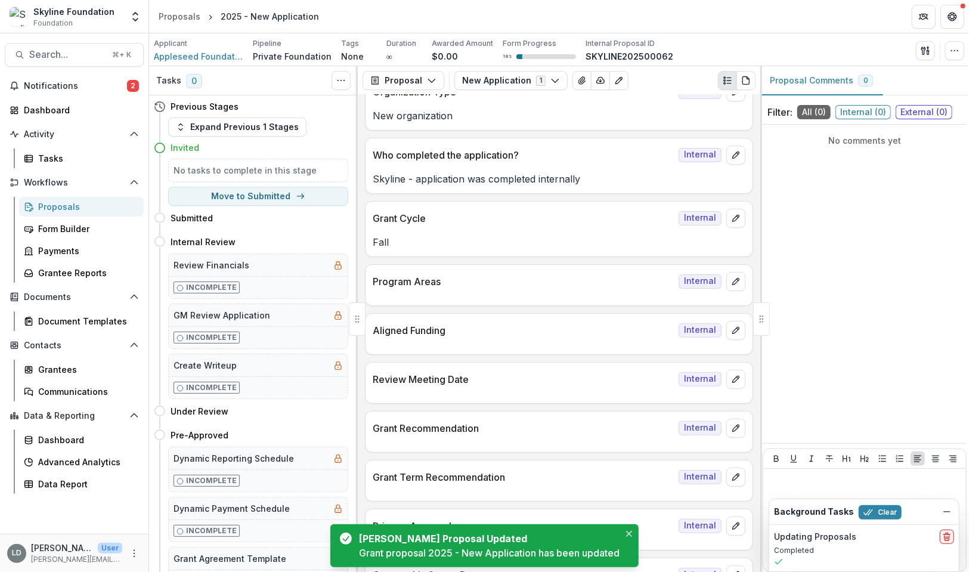
scroll to position [146, 0]
click at [733, 271] on button "edit" at bounding box center [736, 279] width 19 height 19
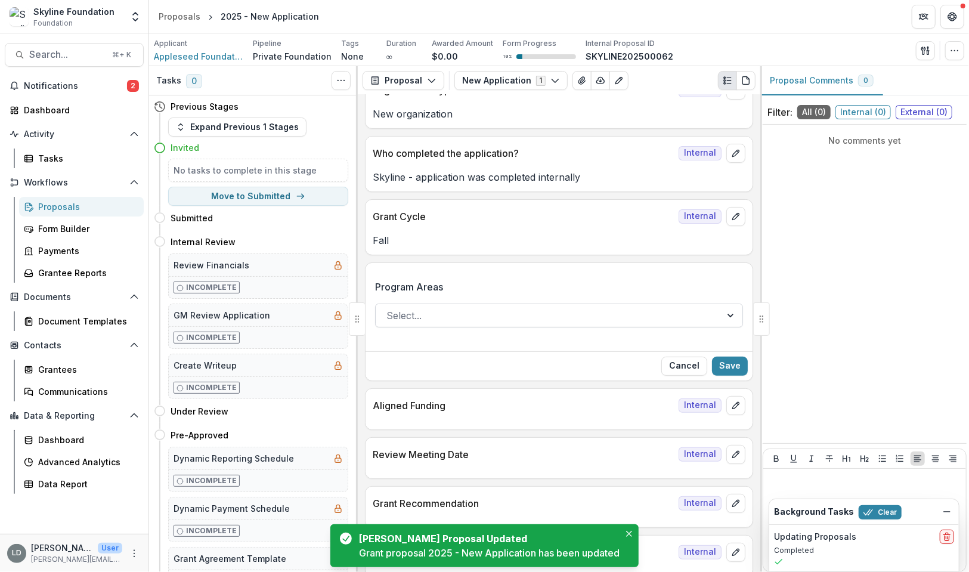
click at [499, 314] on div at bounding box center [549, 315] width 324 height 17
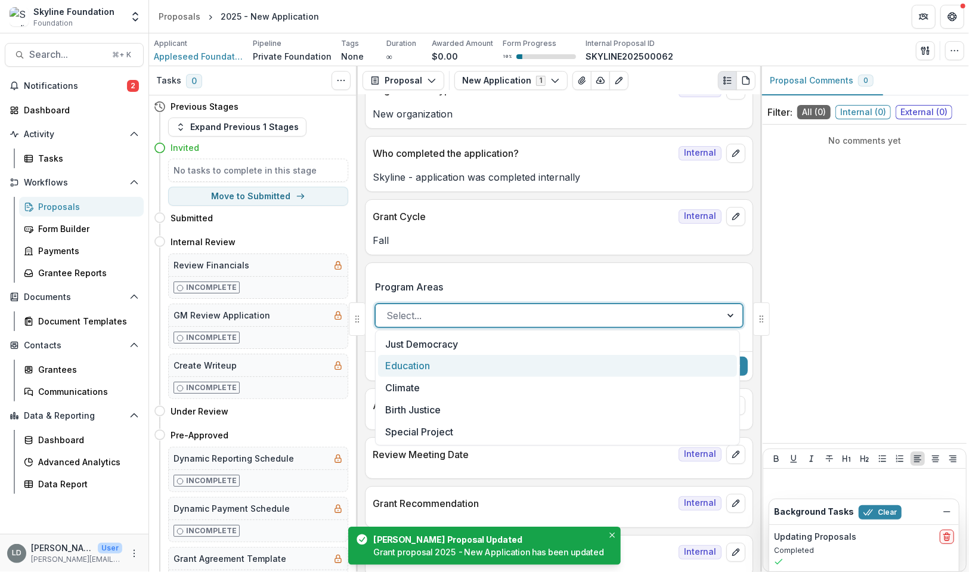
click at [479, 361] on div "Education" at bounding box center [557, 366] width 359 height 22
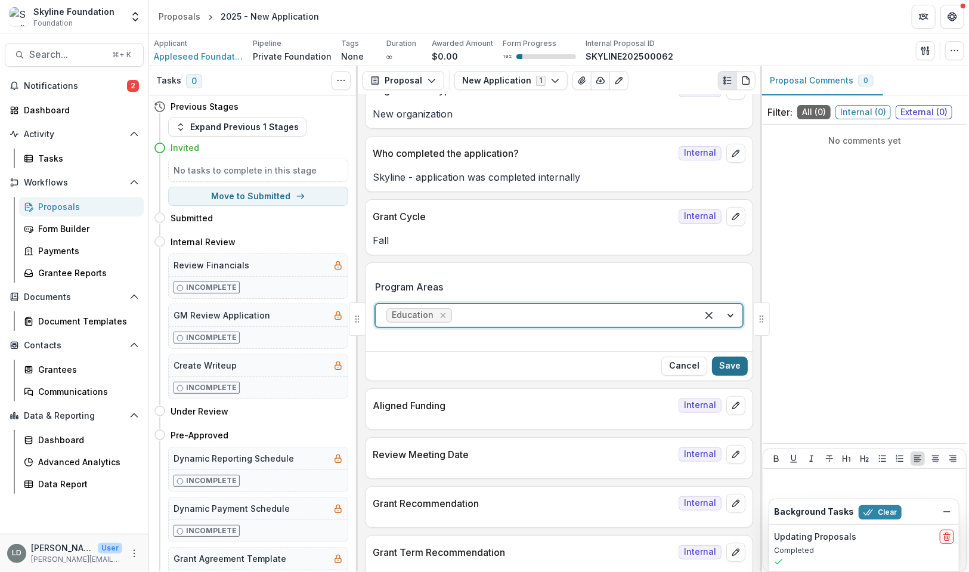
click at [730, 363] on button "Save" at bounding box center [730, 366] width 36 height 19
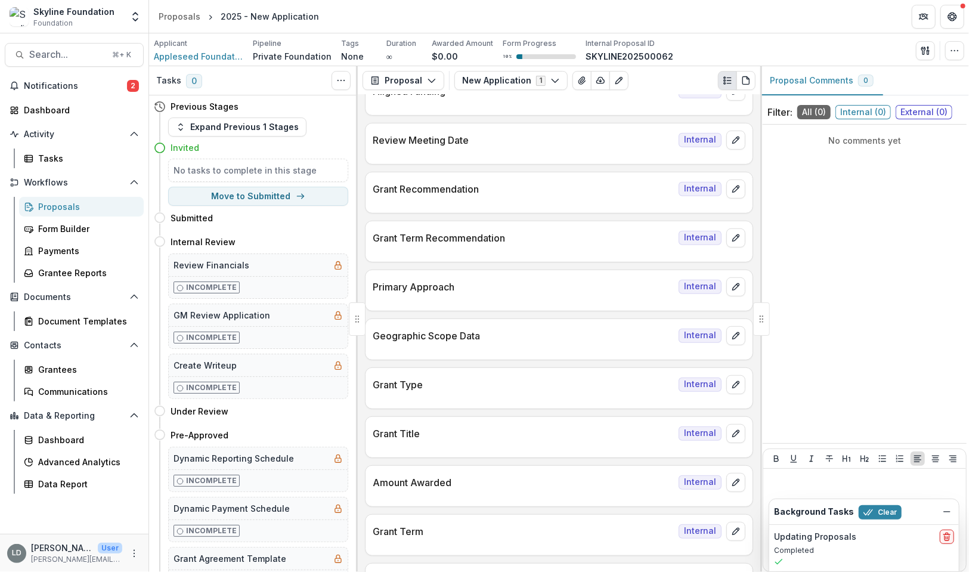
scroll to position [492, 0]
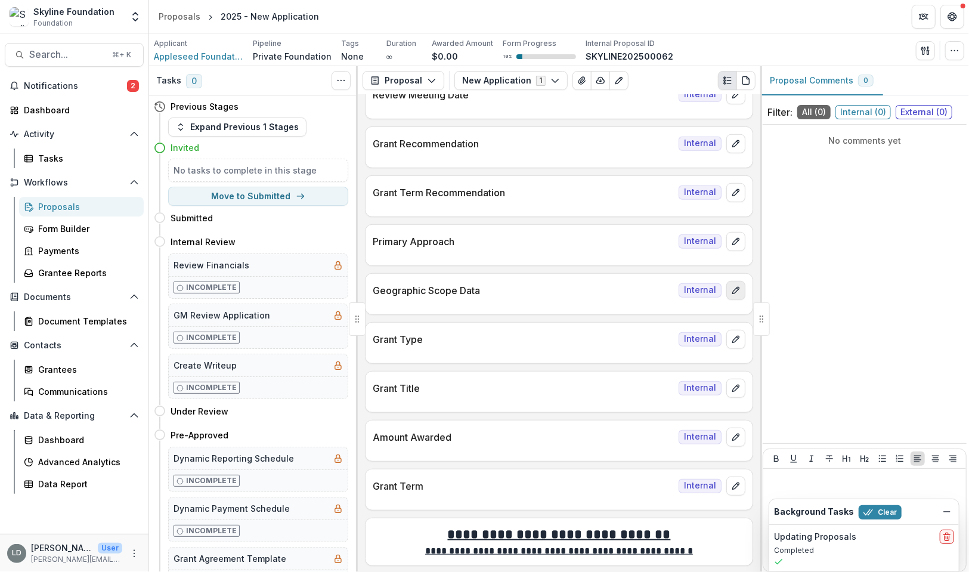
click at [732, 291] on button "edit" at bounding box center [736, 290] width 19 height 19
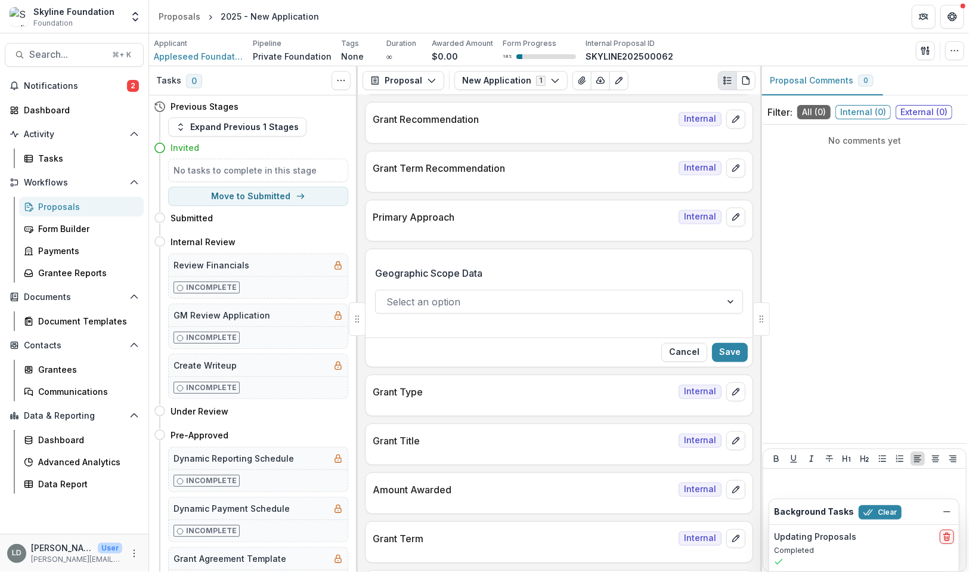
scroll to position [517, 0]
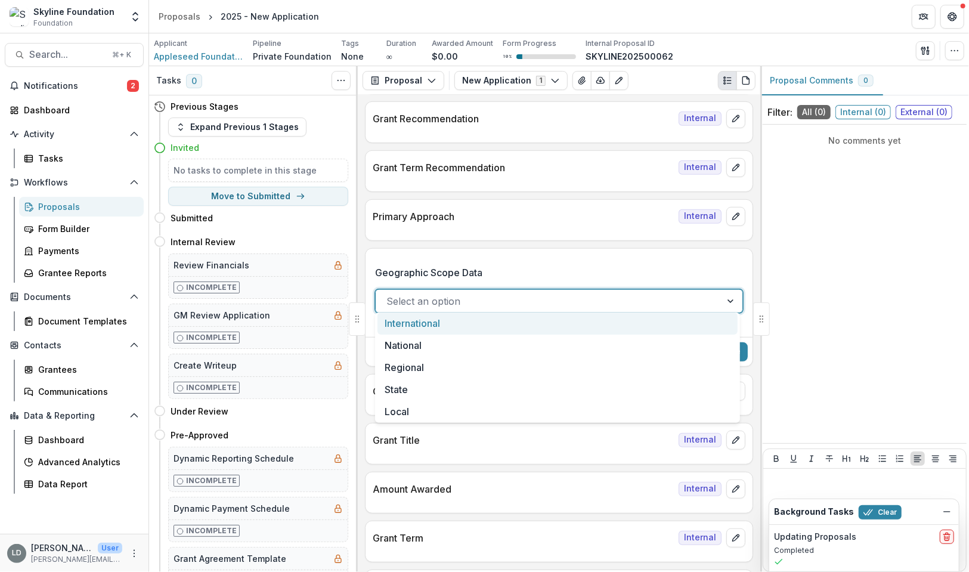
click at [522, 306] on div "Select an option" at bounding box center [559, 301] width 368 height 24
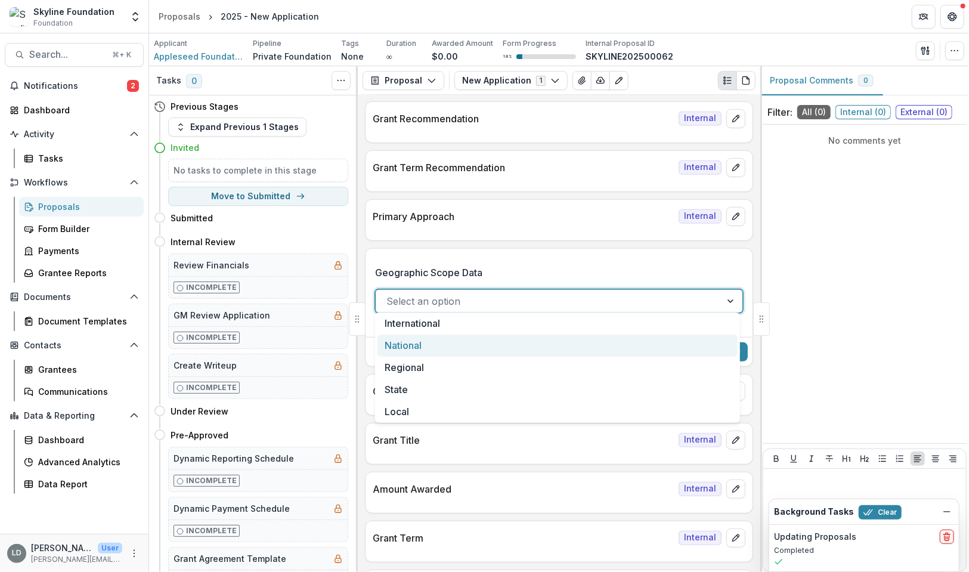
click at [517, 341] on div "National" at bounding box center [558, 346] width 360 height 22
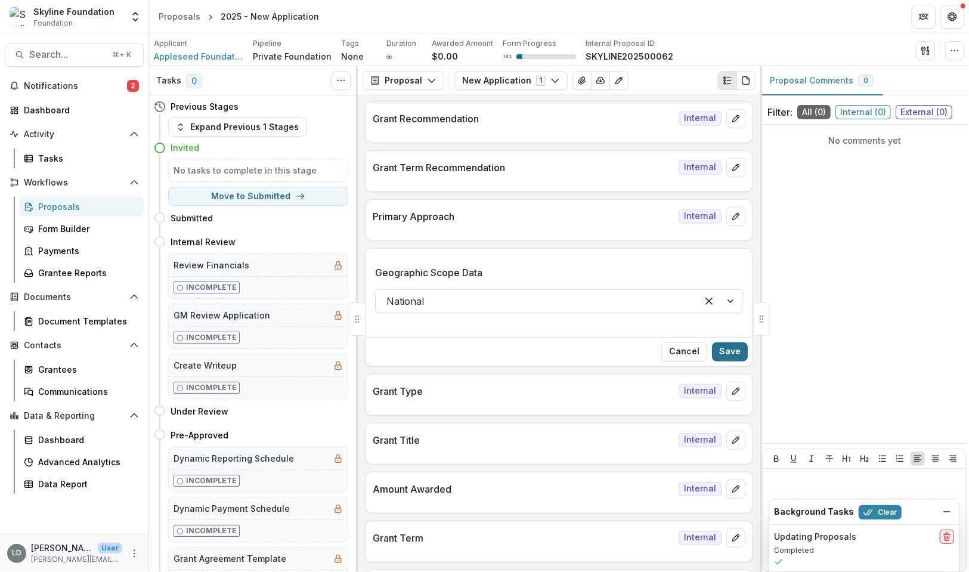
click at [737, 345] on button "Save" at bounding box center [730, 351] width 36 height 19
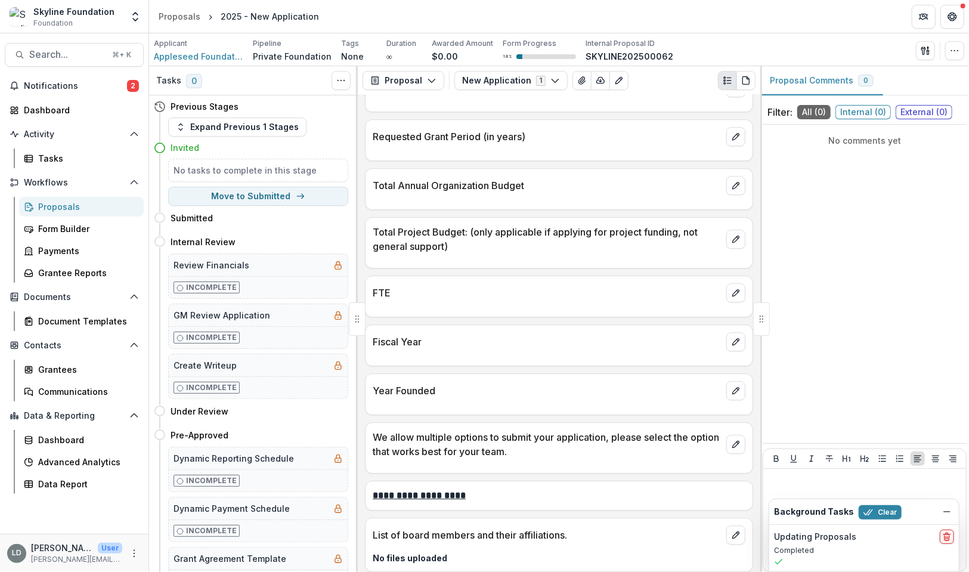
scroll to position [2382, 0]
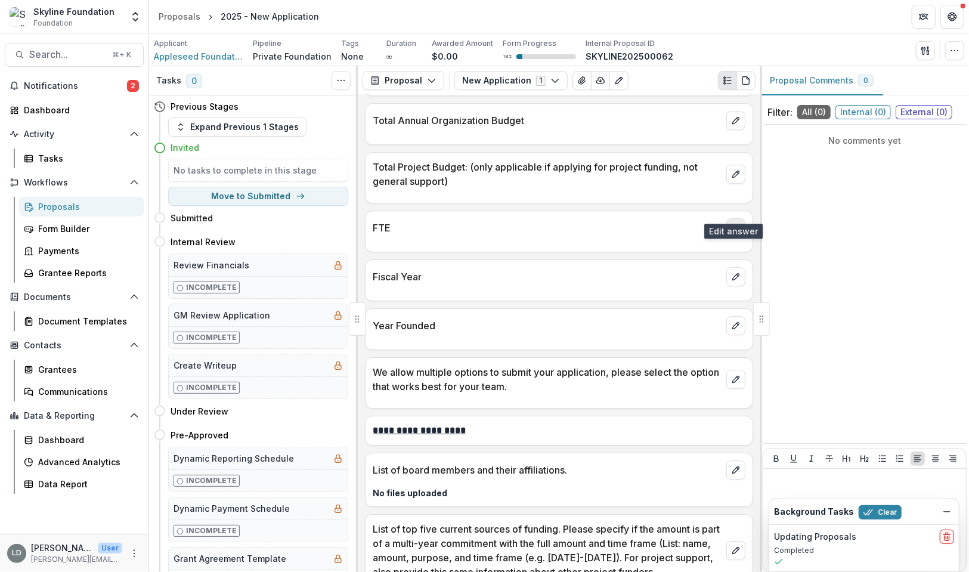
click at [731, 223] on icon "edit" at bounding box center [736, 228] width 10 height 10
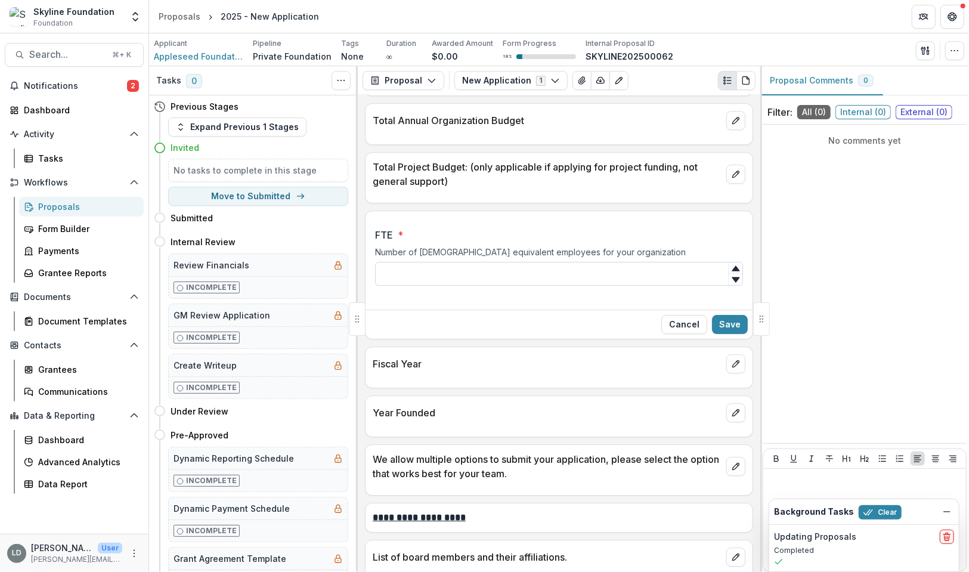
click at [505, 262] on input "FTE *" at bounding box center [559, 274] width 368 height 24
paste input "***"
type input "***"
click at [720, 315] on button "Save" at bounding box center [730, 324] width 36 height 19
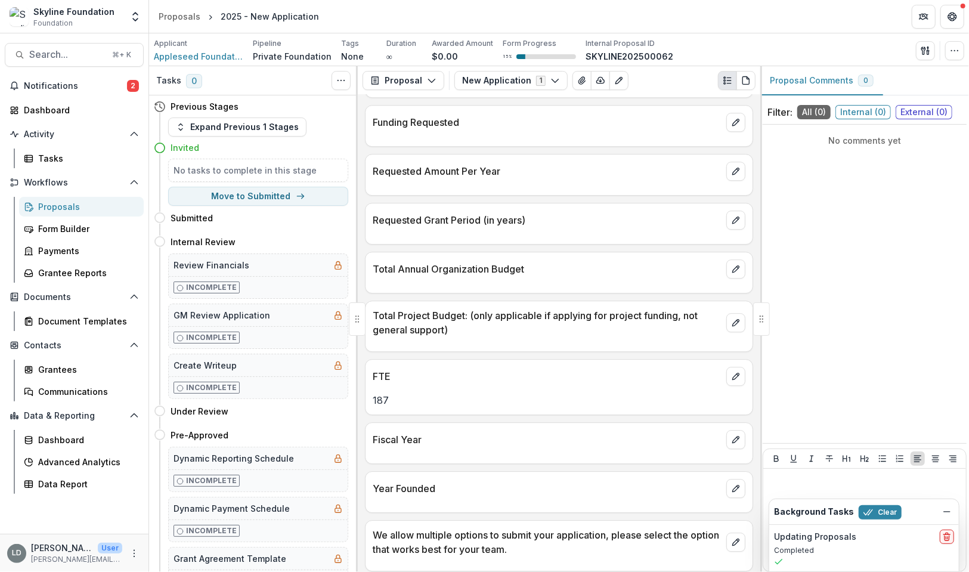
scroll to position [2220, 0]
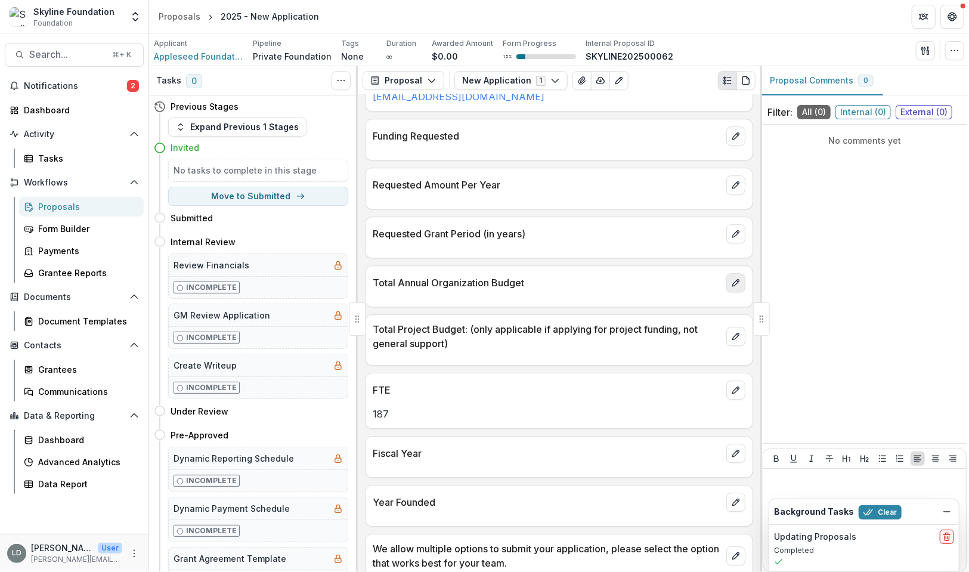
click at [733, 278] on icon "edit" at bounding box center [736, 283] width 10 height 10
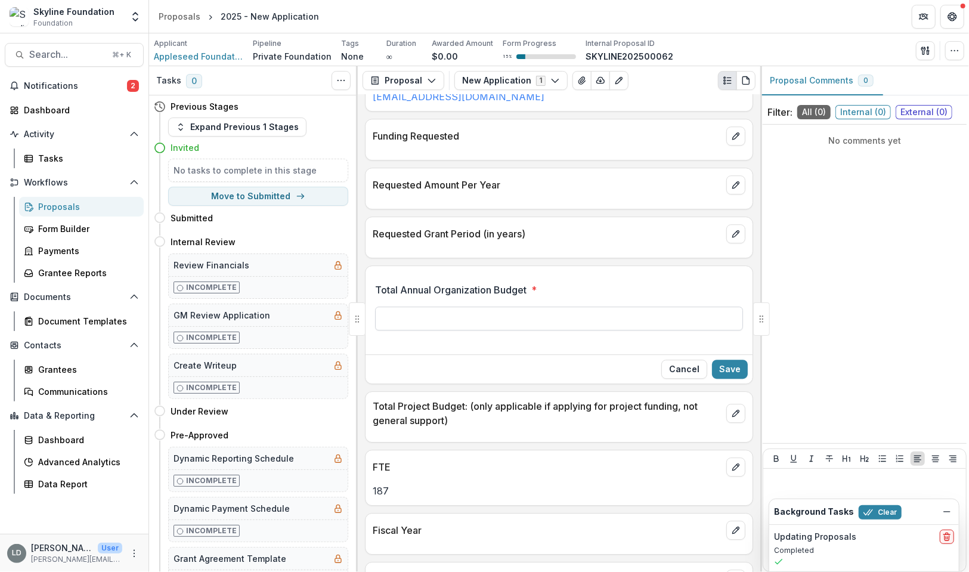
click at [522, 307] on input "Total Annual Organization Budget *" at bounding box center [559, 319] width 368 height 24
type input "**********"
click at [734, 360] on button "Save" at bounding box center [730, 369] width 36 height 19
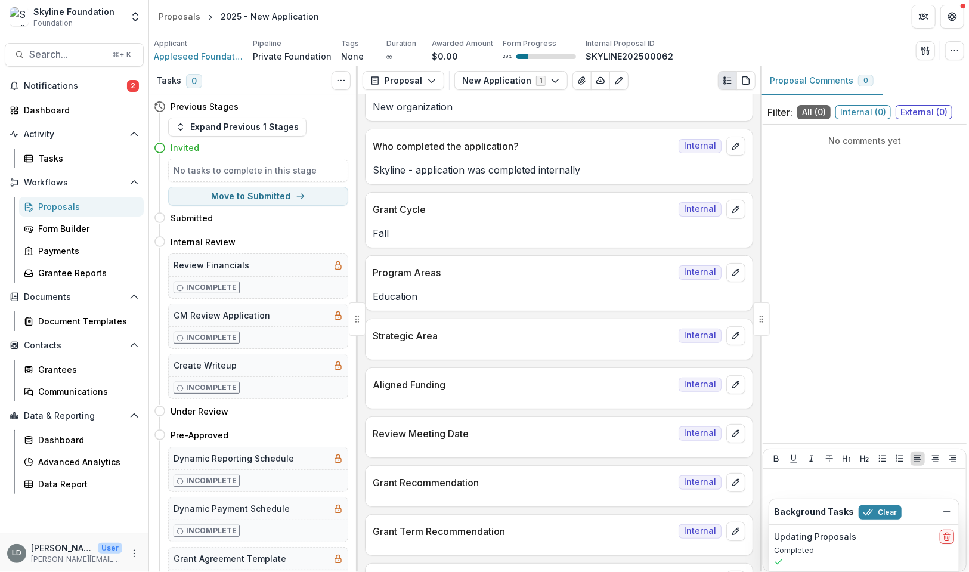
scroll to position [49, 0]
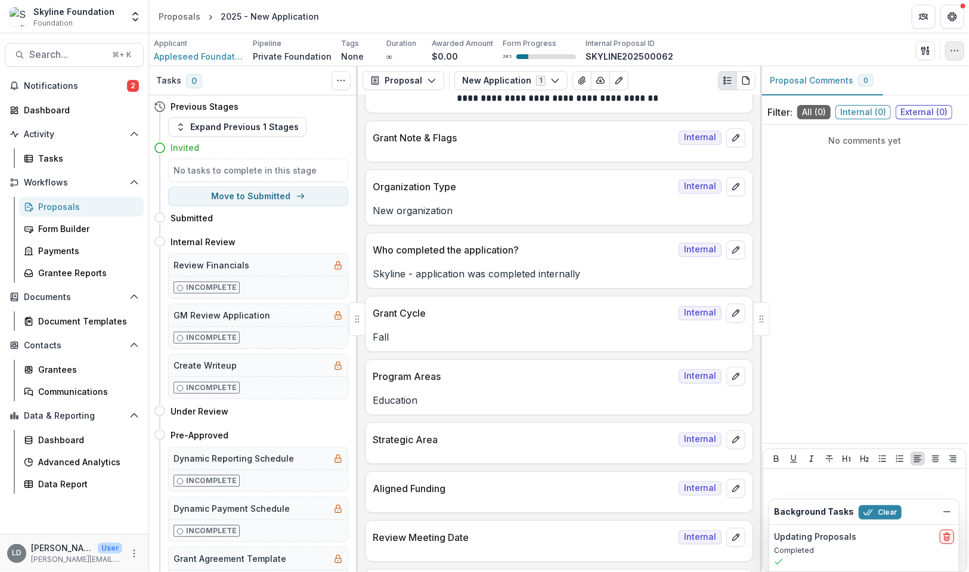
click at [951, 50] on icon "button" at bounding box center [955, 51] width 10 height 10
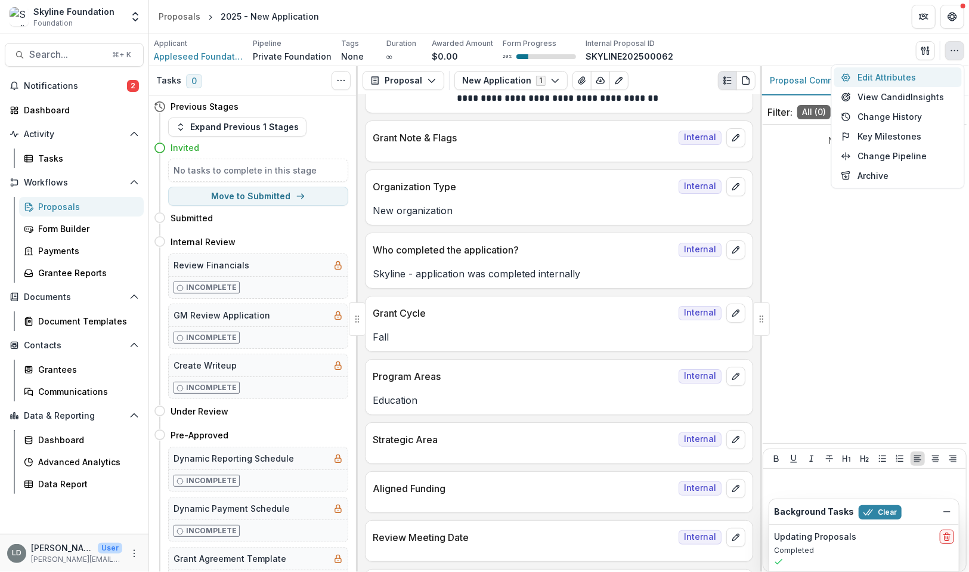
click at [910, 79] on button "Edit Attributes" at bounding box center [899, 77] width 128 height 20
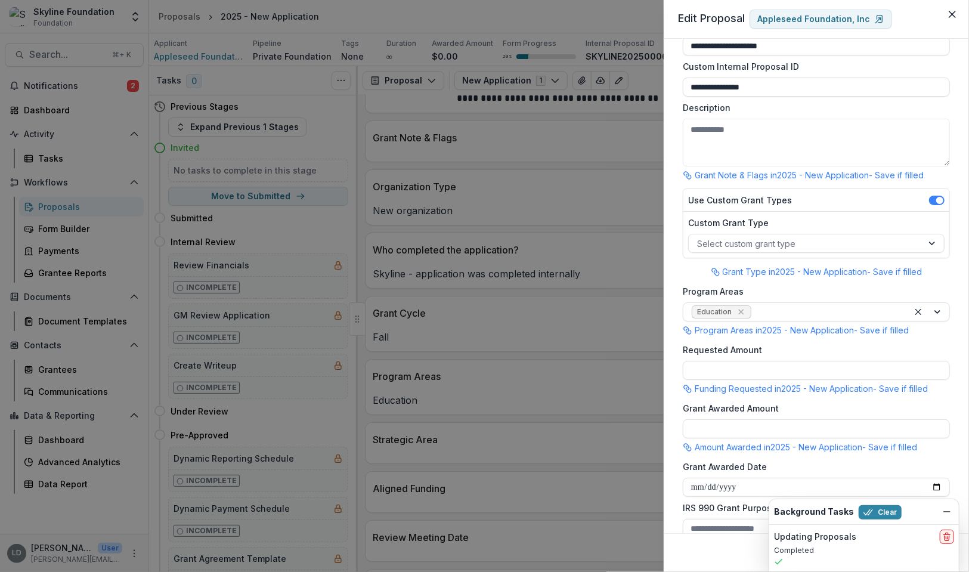
scroll to position [0, 0]
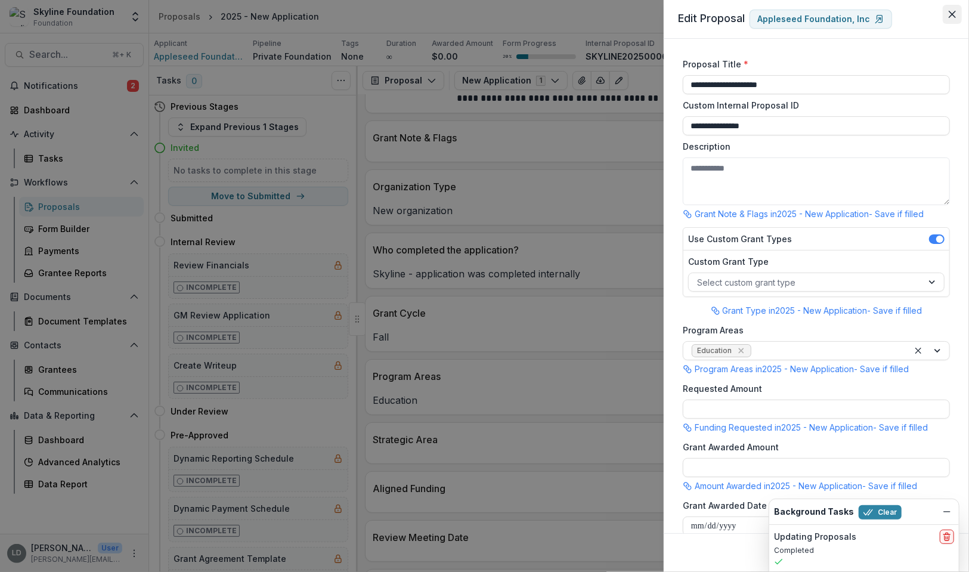
click at [953, 16] on icon "Close" at bounding box center [952, 14] width 7 height 7
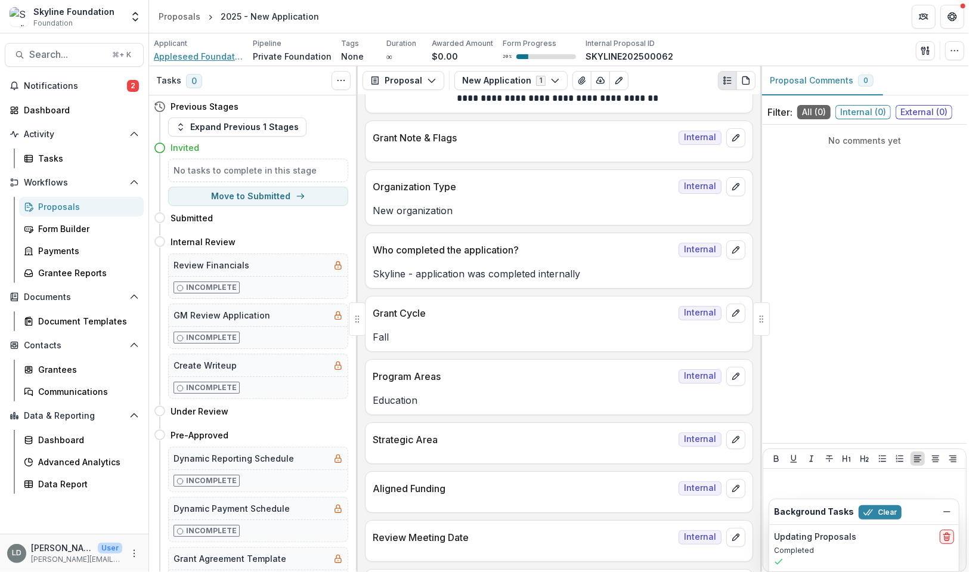
click at [209, 57] on span "Appleseed Foundation, Inc" at bounding box center [198, 56] width 89 height 13
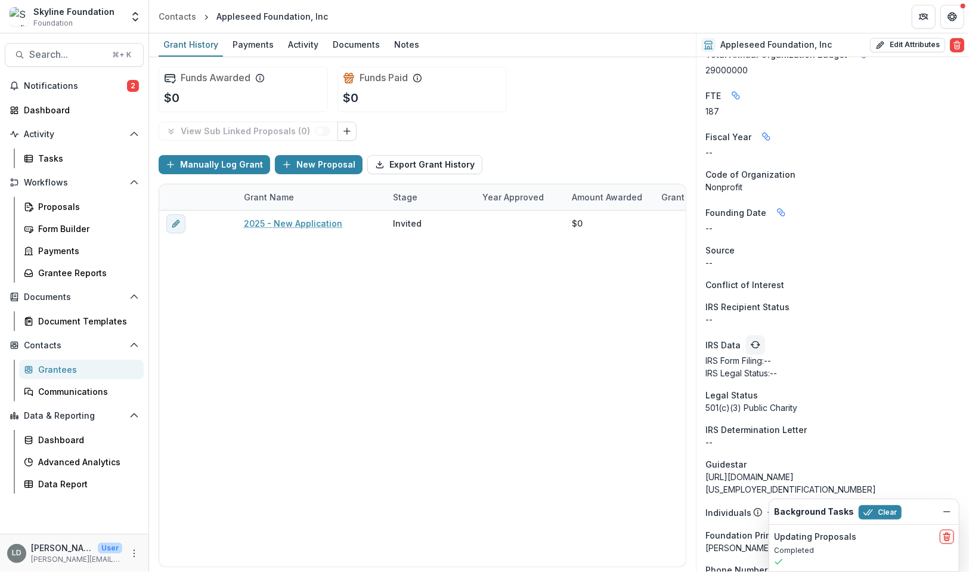
scroll to position [853, 0]
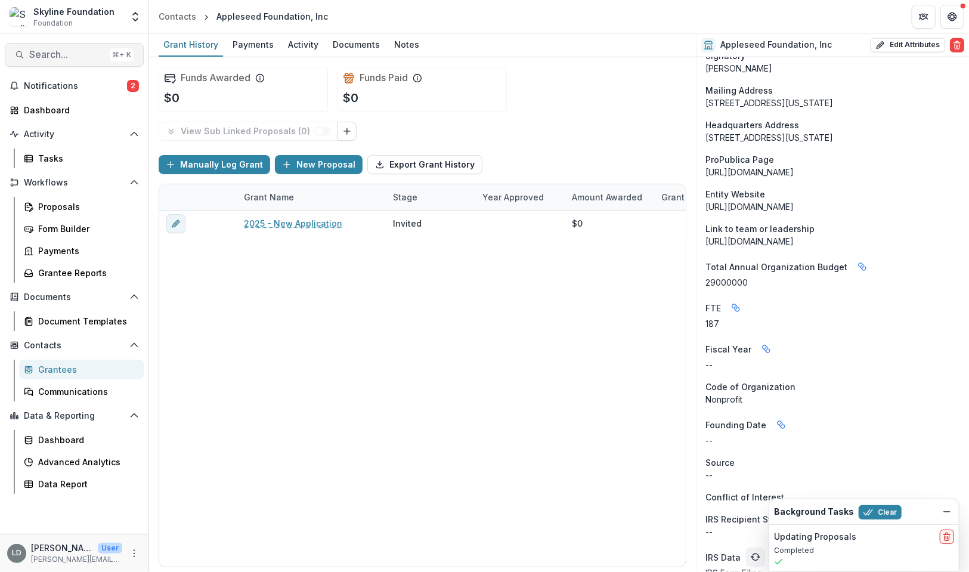
click at [92, 51] on span "Search..." at bounding box center [67, 54] width 76 height 11
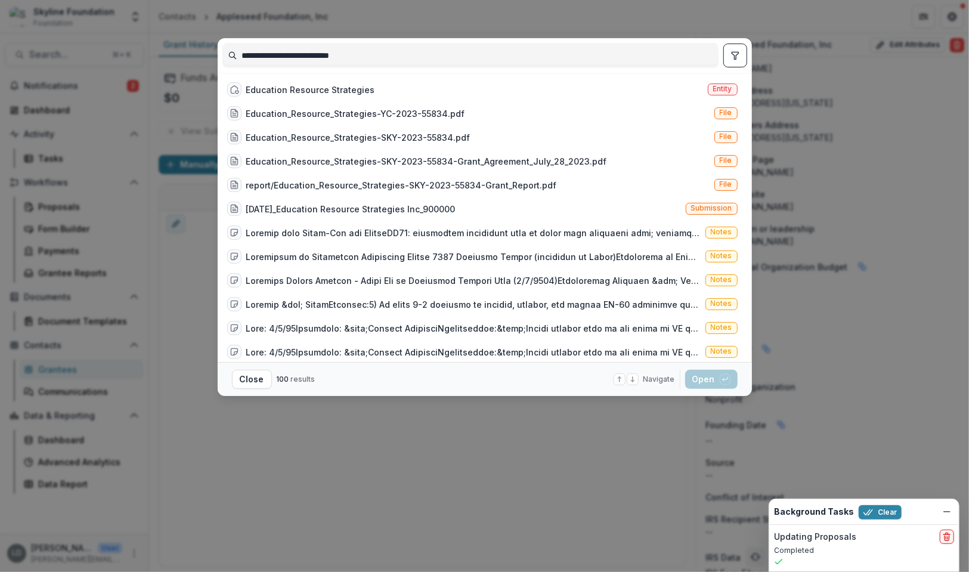
type input "**********"
click at [285, 94] on div "Education Resource Strategies" at bounding box center [310, 90] width 129 height 13
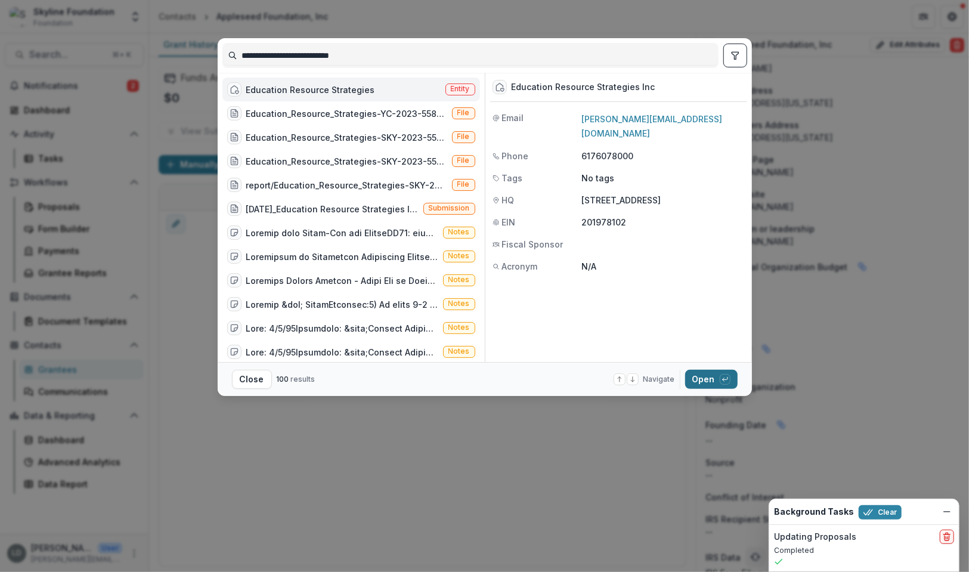
click at [696, 372] on button "Open with enter key" at bounding box center [711, 379] width 52 height 19
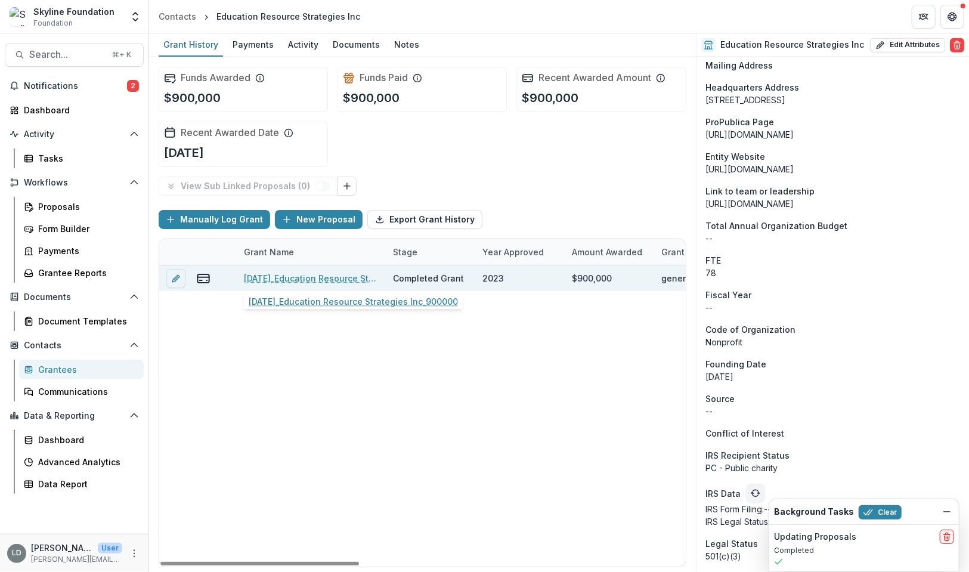
click at [331, 277] on link "[DATE]_Education Resource Strategies Inc_900000" at bounding box center [311, 278] width 135 height 13
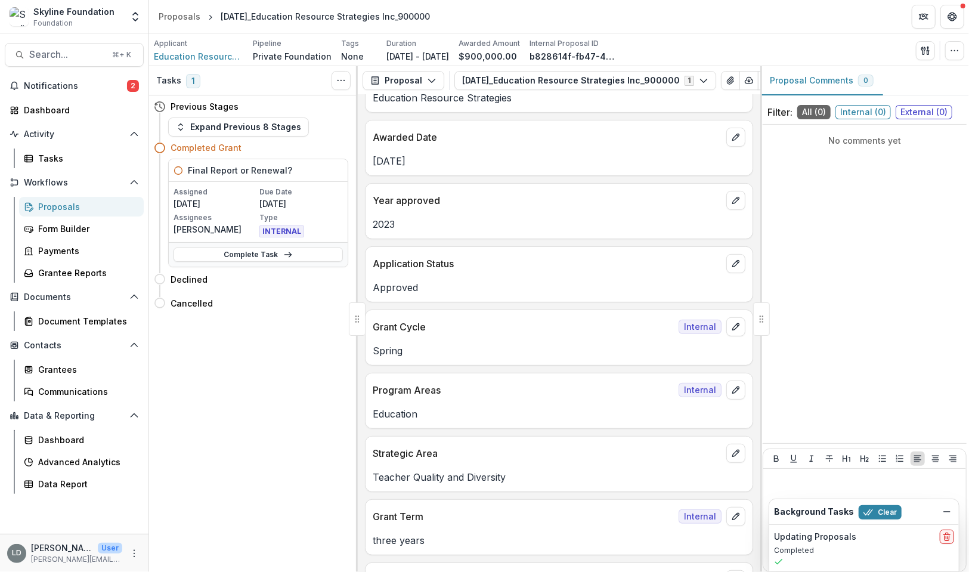
scroll to position [233, 0]
